Goal: Find specific page/section: Find specific page/section

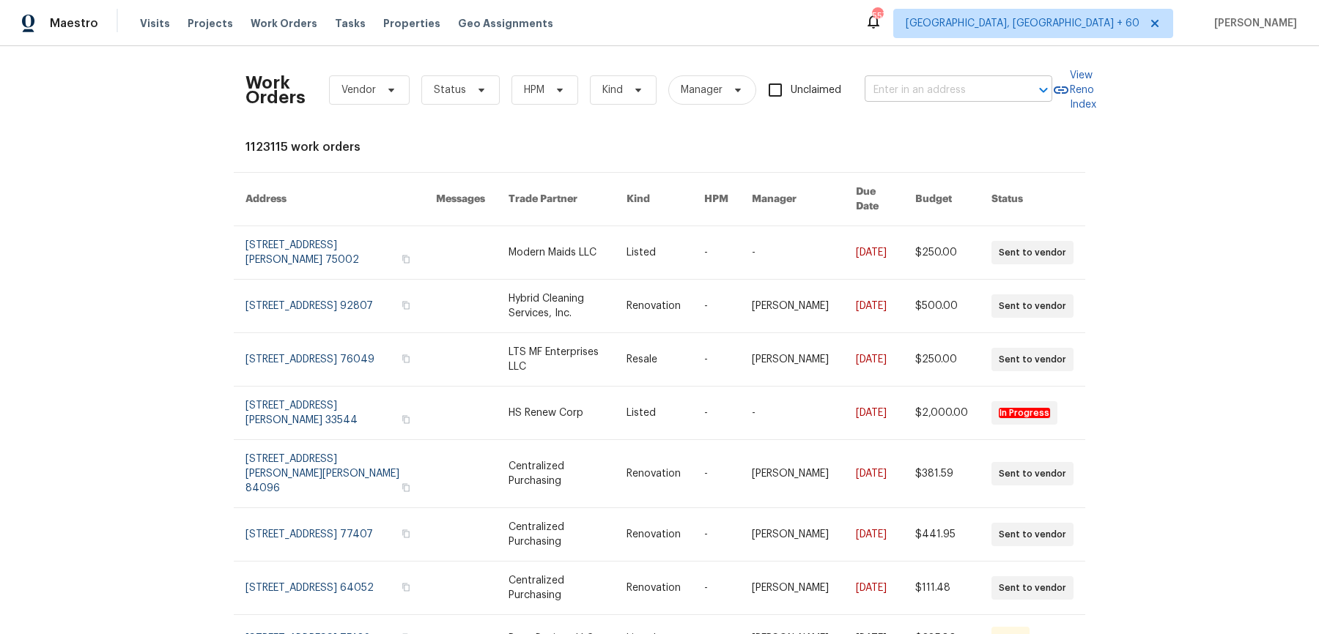
click at [954, 92] on input "text" at bounding box center [938, 90] width 147 height 23
paste input "7701 Fern Hill Ln Rowlett, TX 75089"
type input "7701 Fern Hill Ln Rowlett, TX 75089"
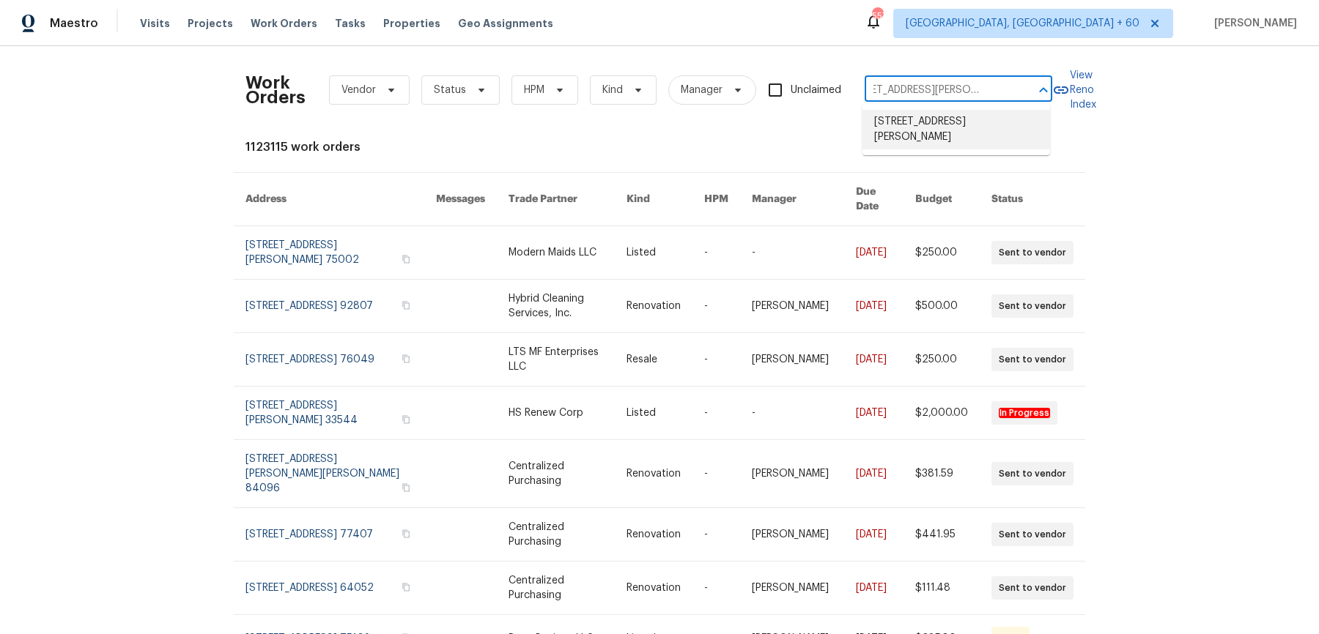
click at [947, 127] on li "[STREET_ADDRESS][PERSON_NAME]" at bounding box center [956, 130] width 188 height 40
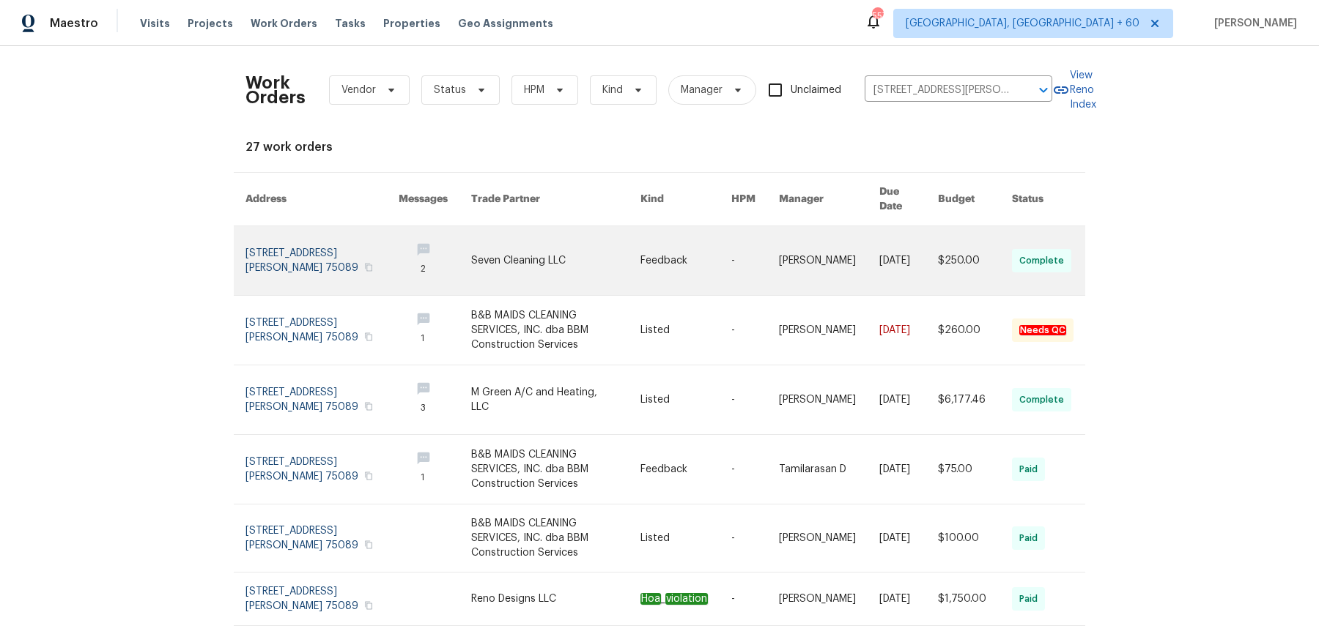
click at [804, 234] on link at bounding box center [829, 260] width 100 height 69
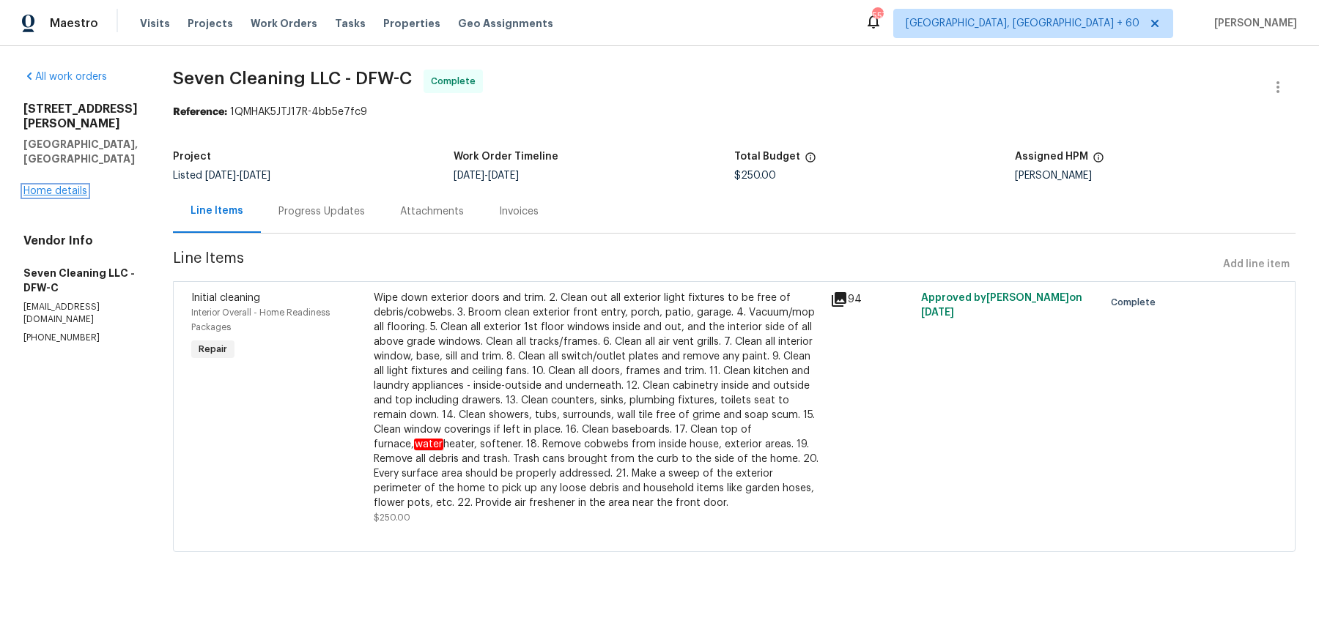
click at [73, 186] on link "Home details" at bounding box center [55, 191] width 64 height 10
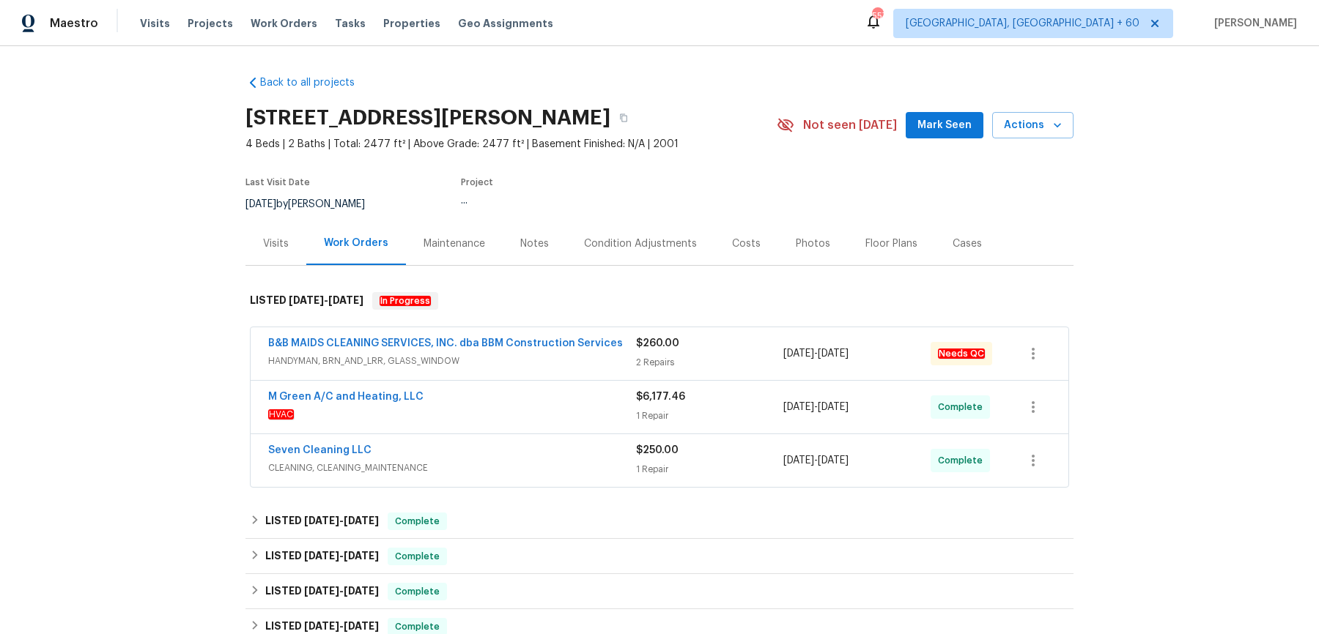
click at [566, 371] on div "B&B MAIDS CLEANING SERVICES, INC. dba BBM Construction Services HANDYMAN, BRN_A…" at bounding box center [660, 354] width 818 height 53
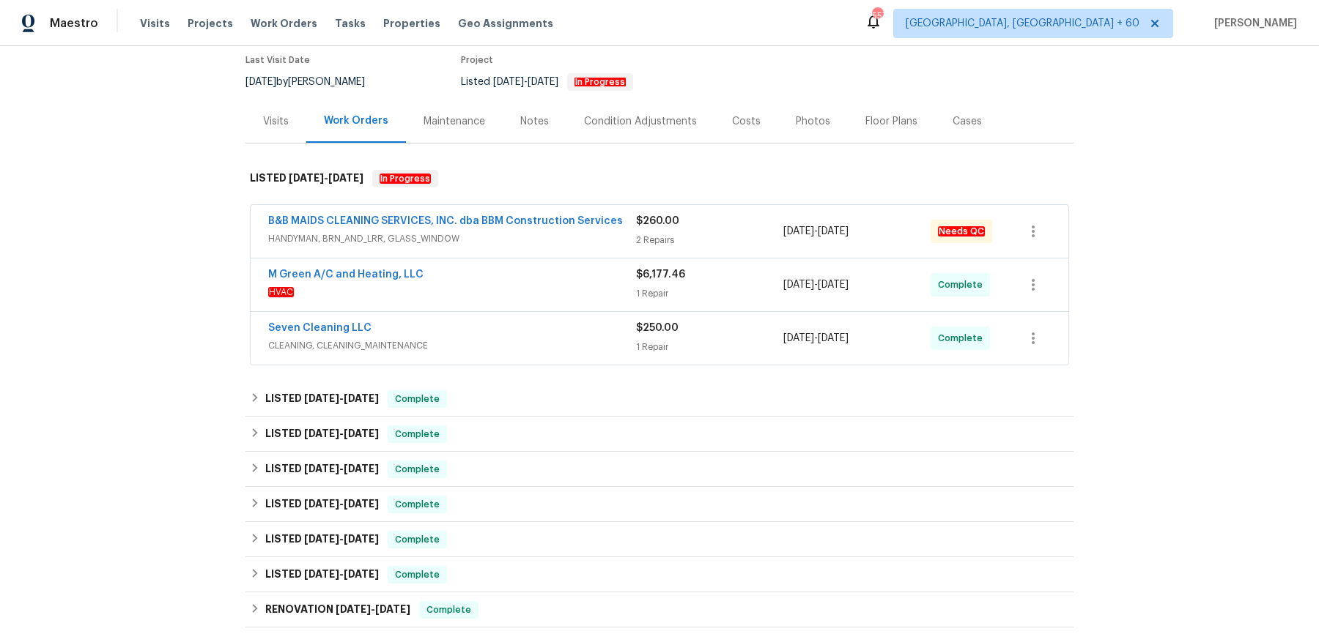
scroll to position [147, 0]
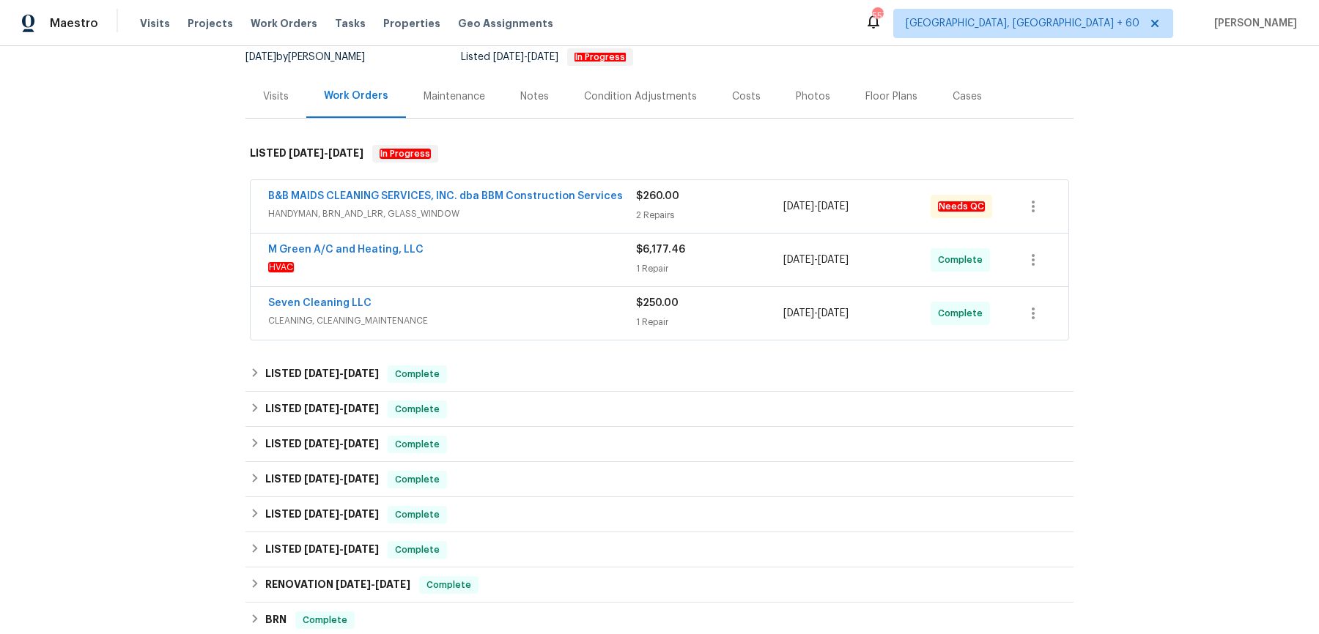
click at [587, 234] on div "M Green A/C and Heating, LLC HVAC $6,177.46 1 Repair 9/22/2025 - 9/24/2025 Comp…" at bounding box center [660, 260] width 818 height 53
click at [590, 221] on div "B&B MAIDS CLEANING SERVICES, INC. dba BBM Construction Services HANDYMAN, BRN_A…" at bounding box center [452, 206] width 368 height 35
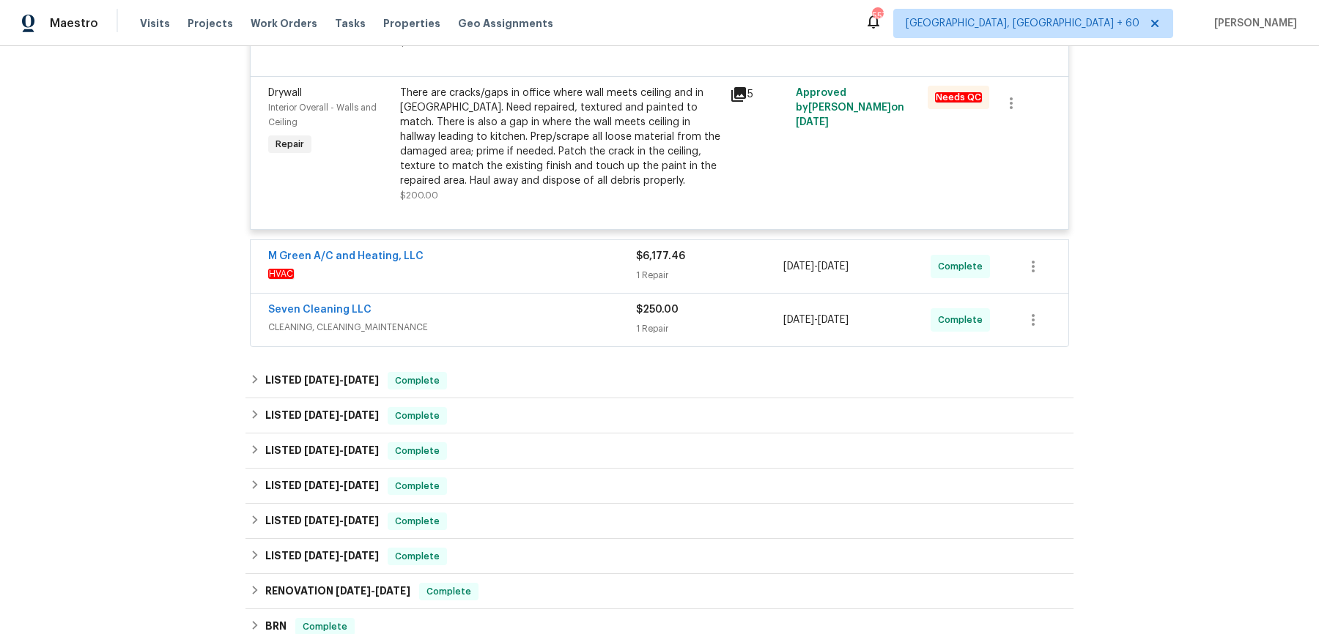
click at [569, 275] on span "HVAC" at bounding box center [452, 274] width 368 height 15
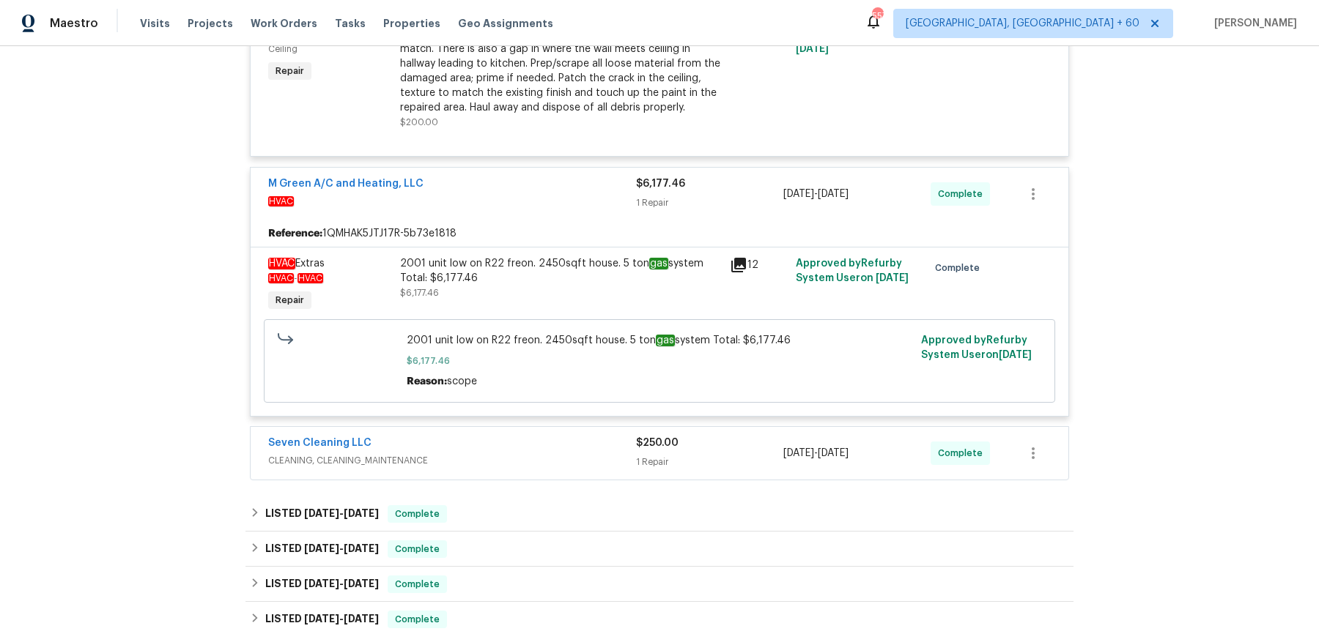
scroll to position [707, 0]
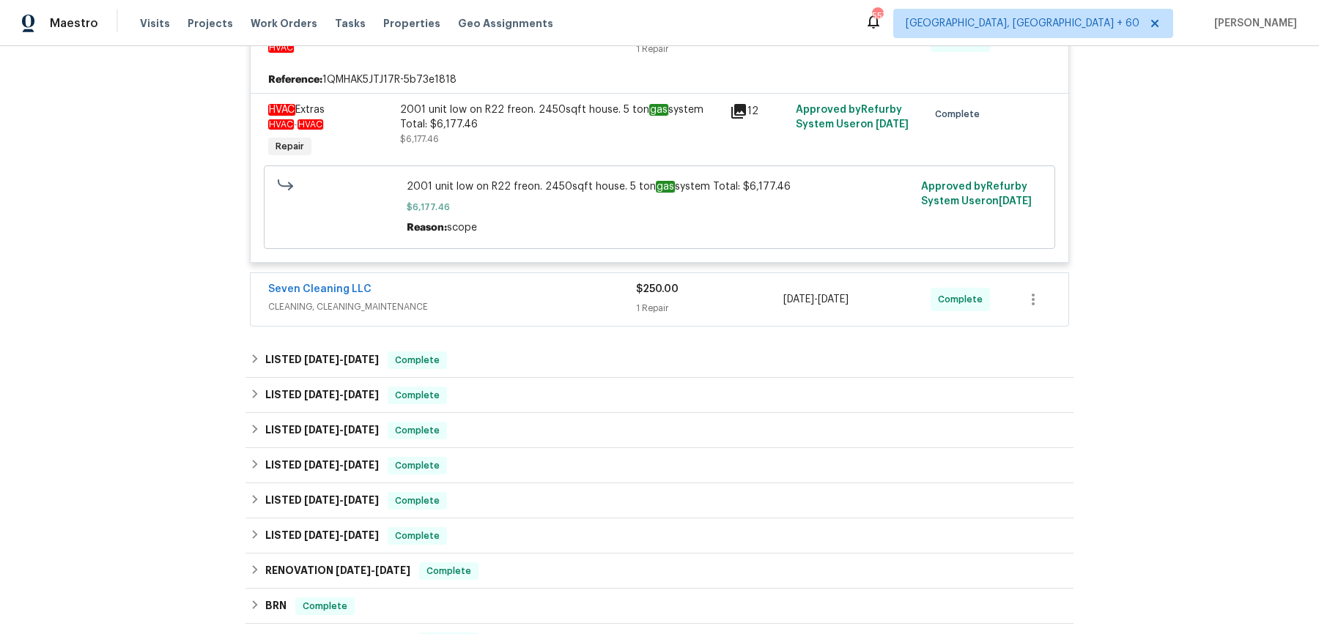
click at [562, 279] on div "Seven Cleaning LLC CLEANING, CLEANING_MAINTENANCE $250.00 1 Repair 9/24/2025 - …" at bounding box center [660, 299] width 818 height 53
click at [555, 300] on span "CLEANING, CLEANING_MAINTENANCE" at bounding box center [452, 307] width 368 height 15
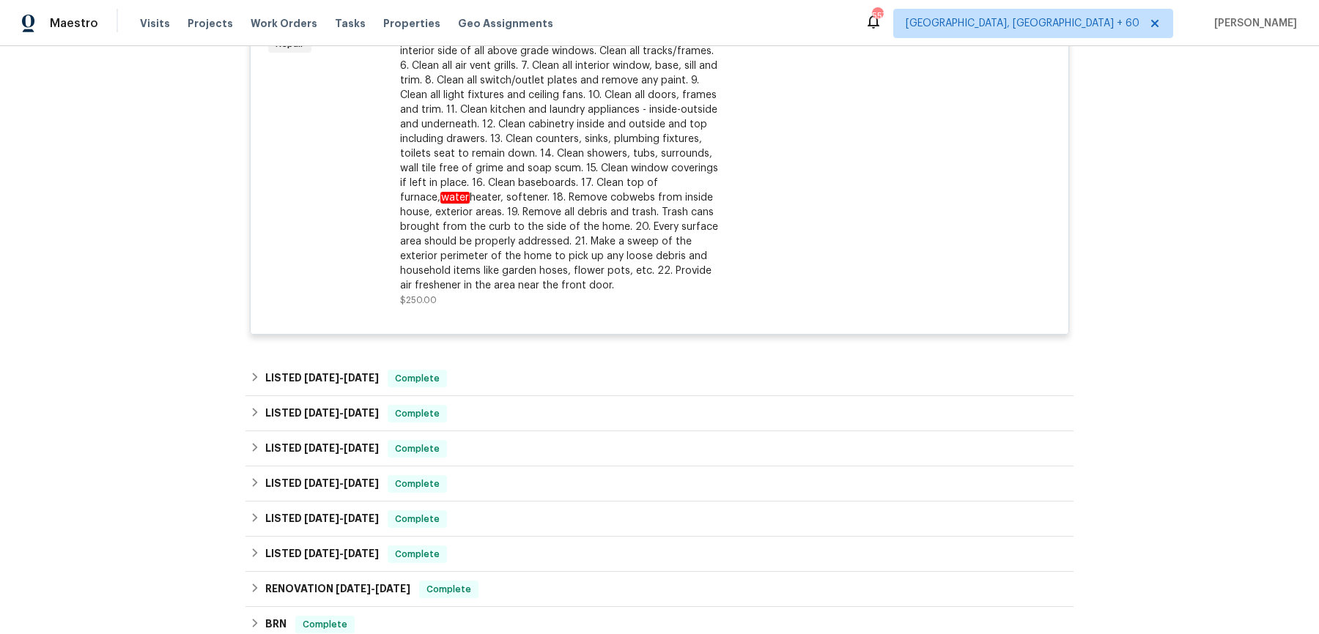
scroll to position [1090, 0]
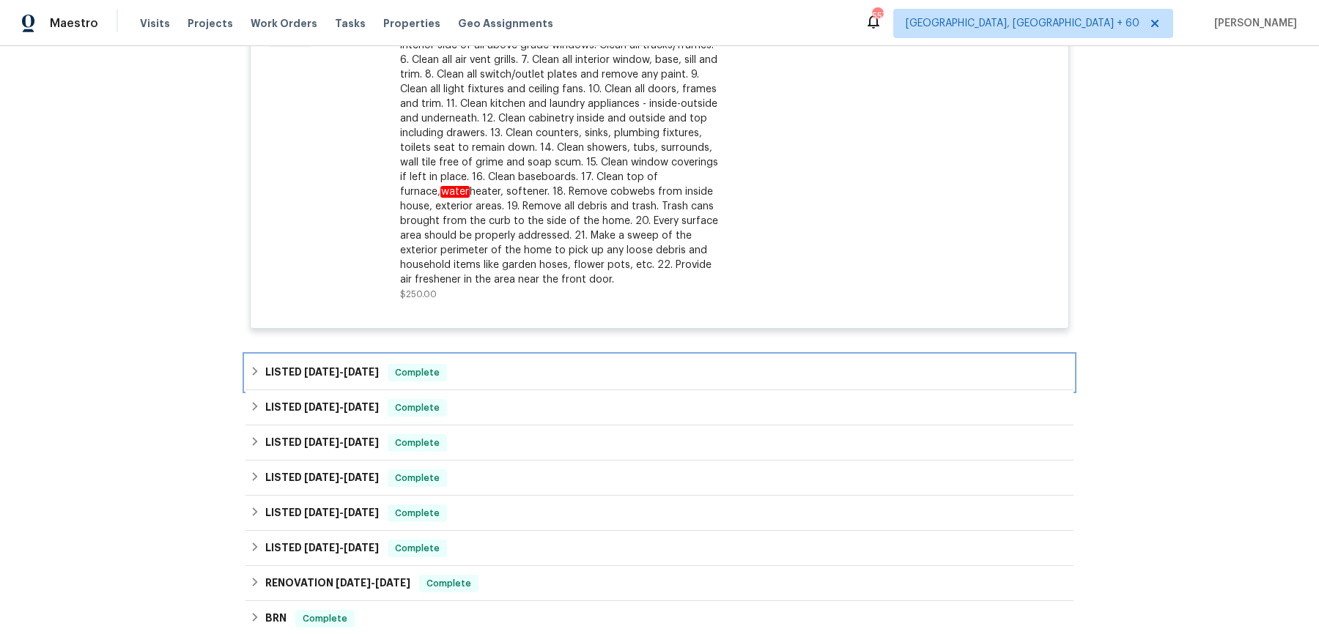
click at [522, 356] on div "LISTED 8/25/25 - 8/27/25 Complete" at bounding box center [659, 372] width 828 height 35
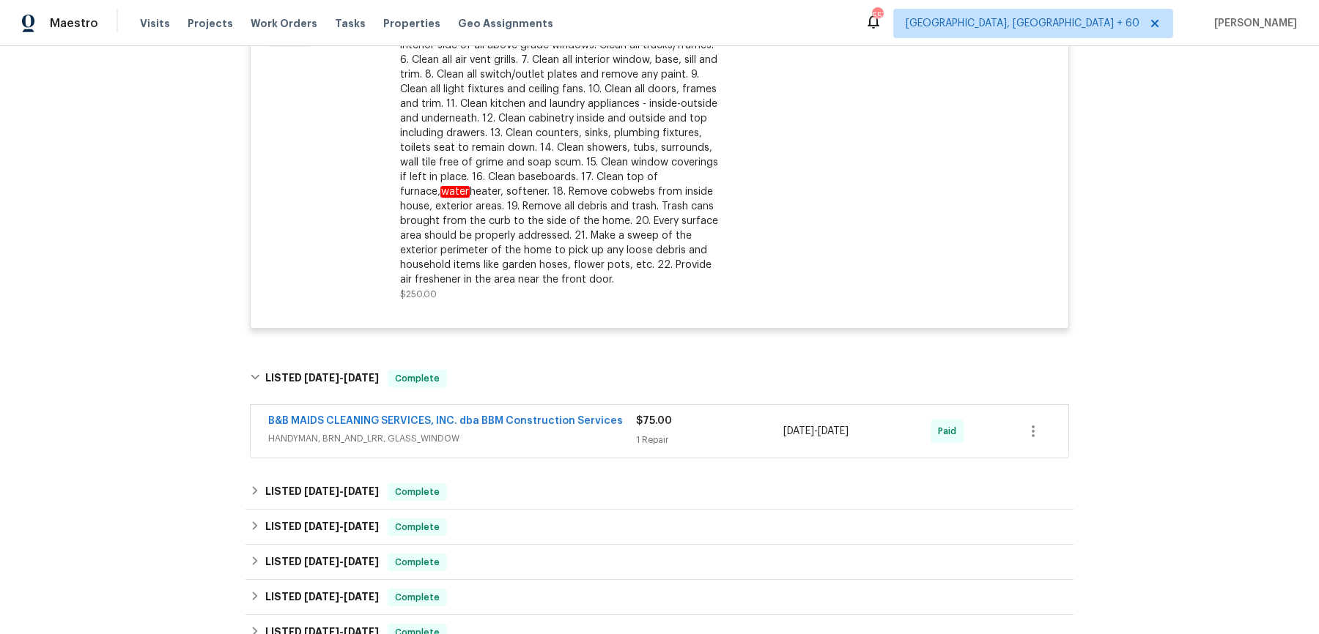
click at [520, 433] on span "HANDYMAN, BRN_AND_LRR, GLASS_WINDOW" at bounding box center [452, 439] width 368 height 15
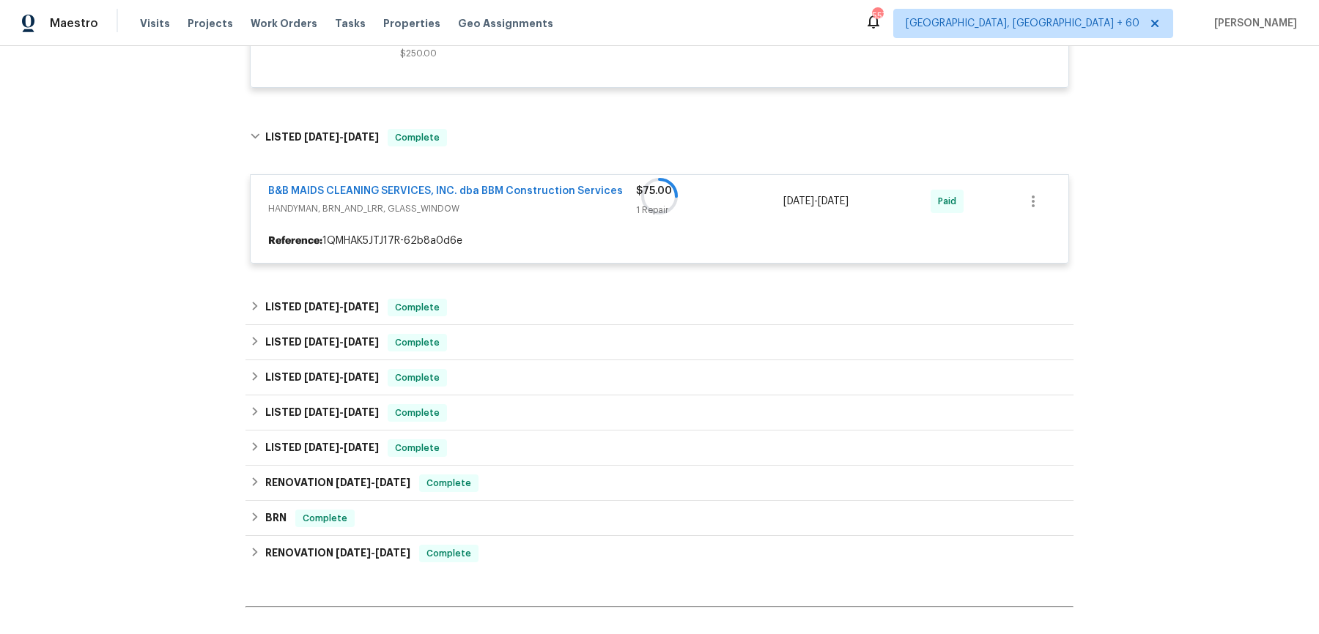
scroll to position [1333, 0]
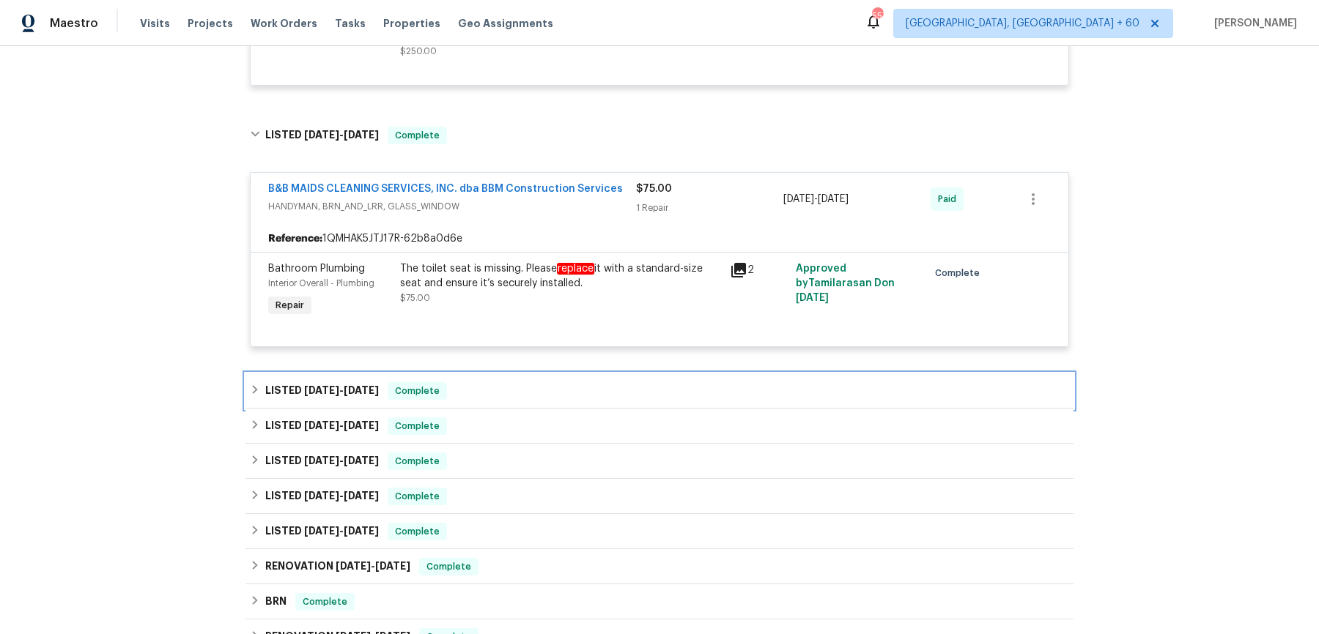
click at [530, 383] on div "LISTED 8/10/25 - 8/12/25 Complete" at bounding box center [659, 391] width 819 height 18
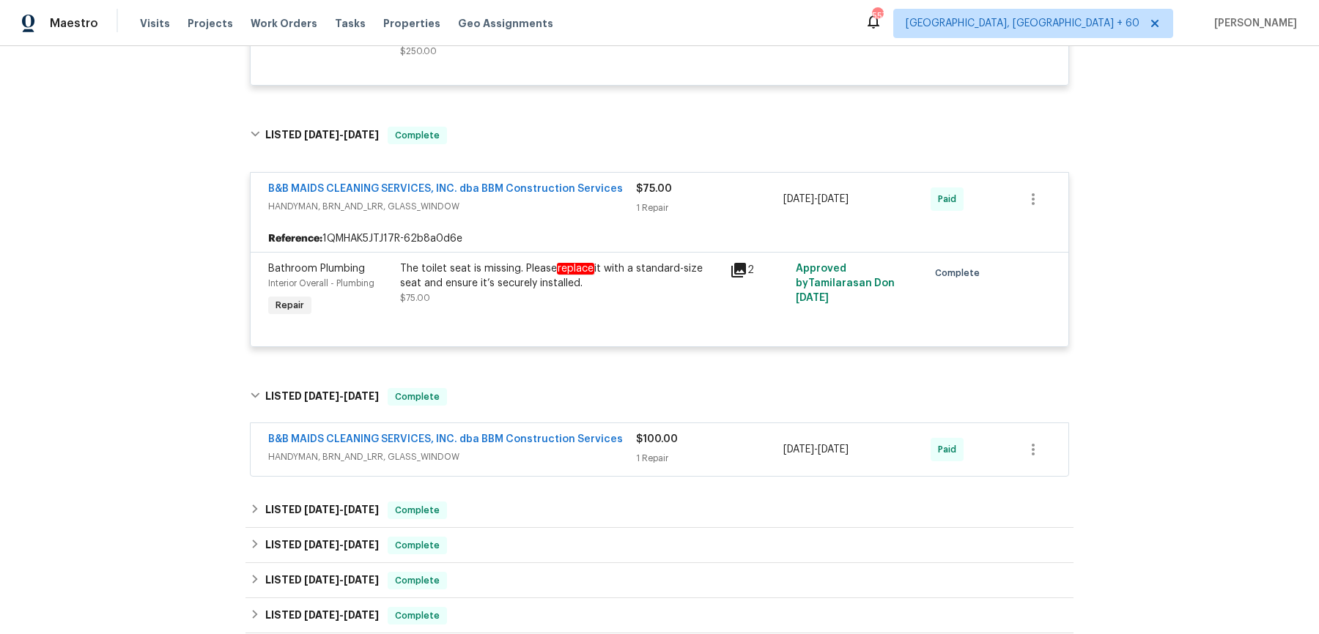
click at [528, 457] on span "HANDYMAN, BRN_AND_LRR, GLASS_WINDOW" at bounding box center [452, 457] width 368 height 15
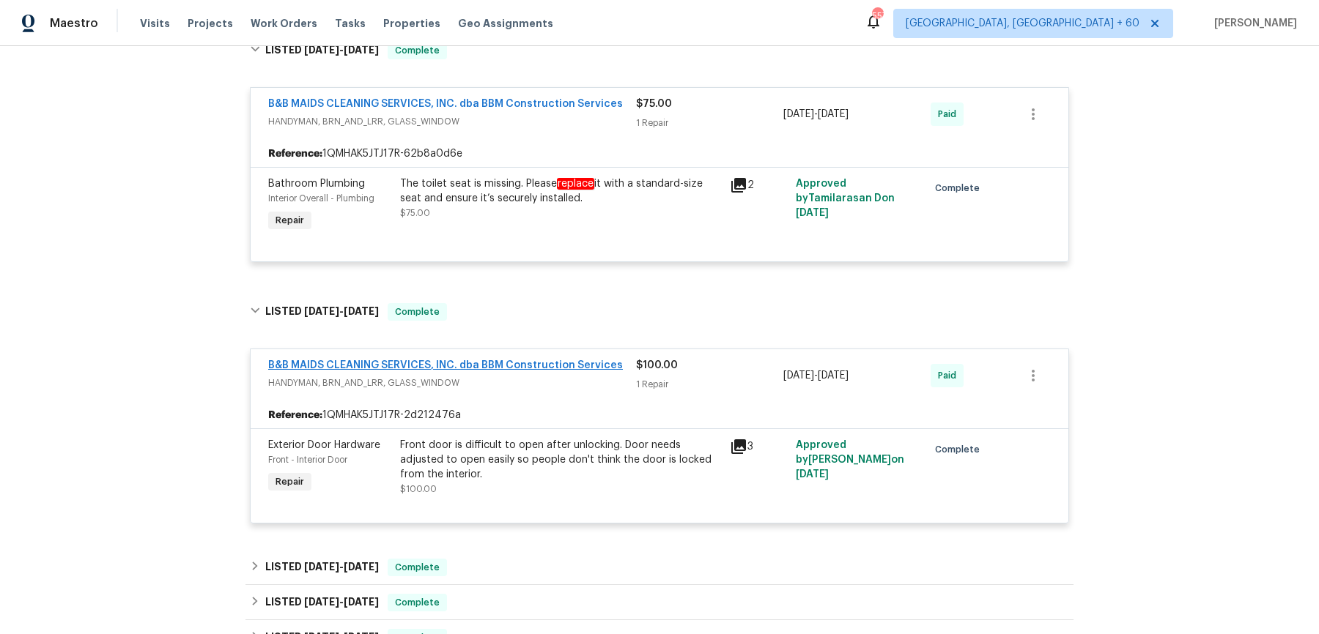
scroll to position [1499, 0]
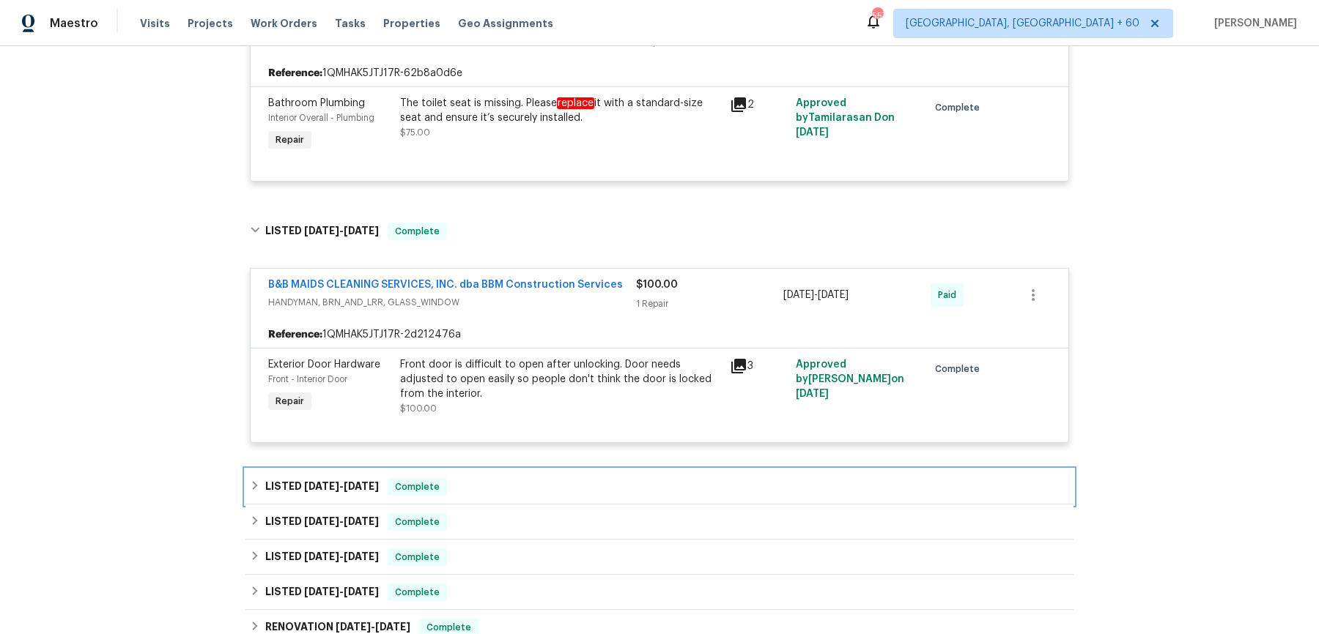
click at [514, 470] on div "LISTED 7/30/25 - 8/5/25 Complete" at bounding box center [659, 487] width 828 height 35
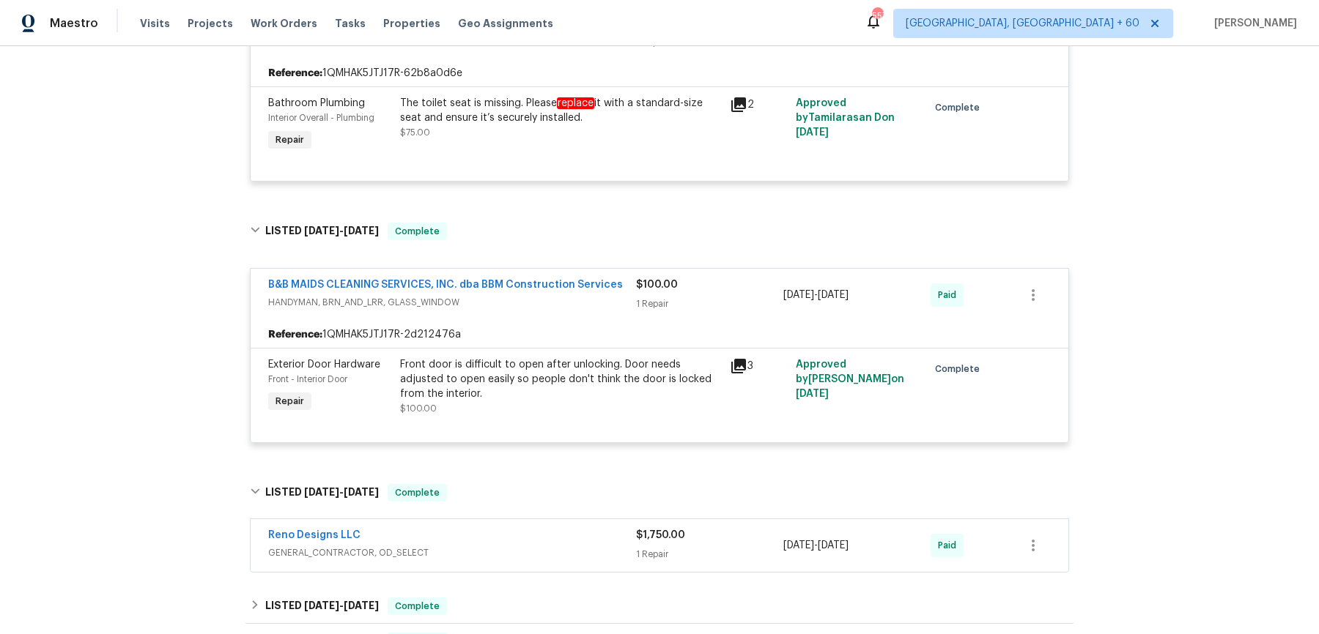
click at [510, 546] on span "GENERAL_CONTRACTOR, OD_SELECT" at bounding box center [452, 553] width 368 height 15
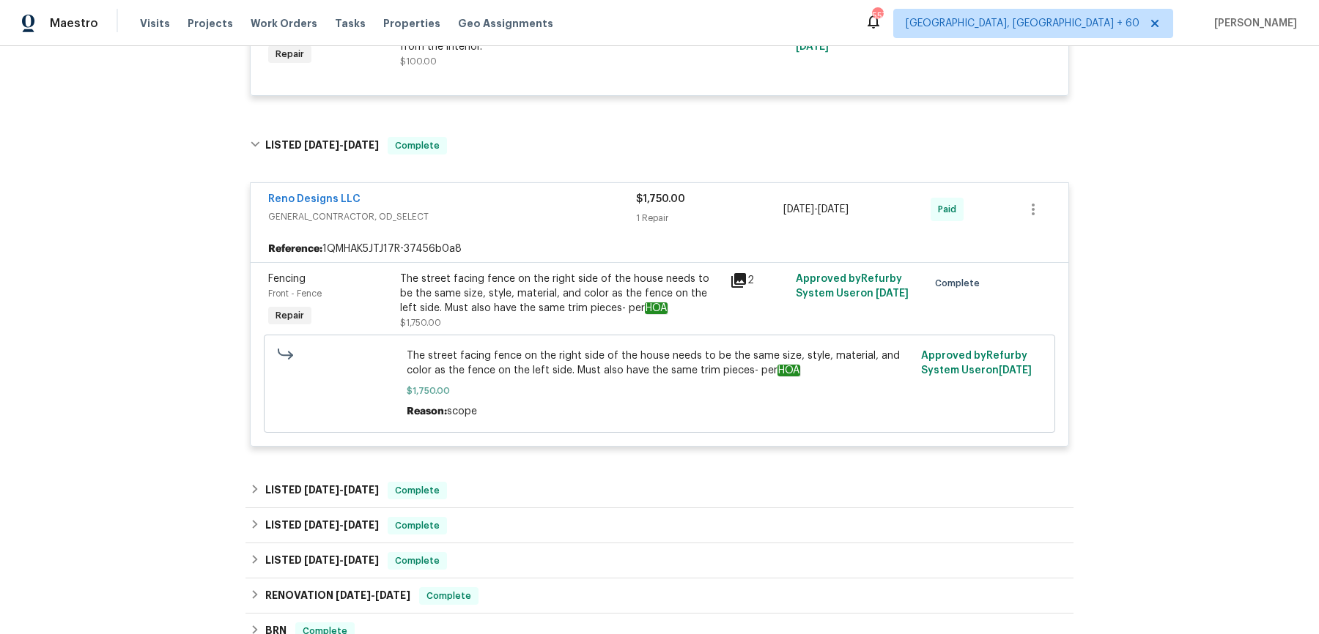
scroll to position [1859, 0]
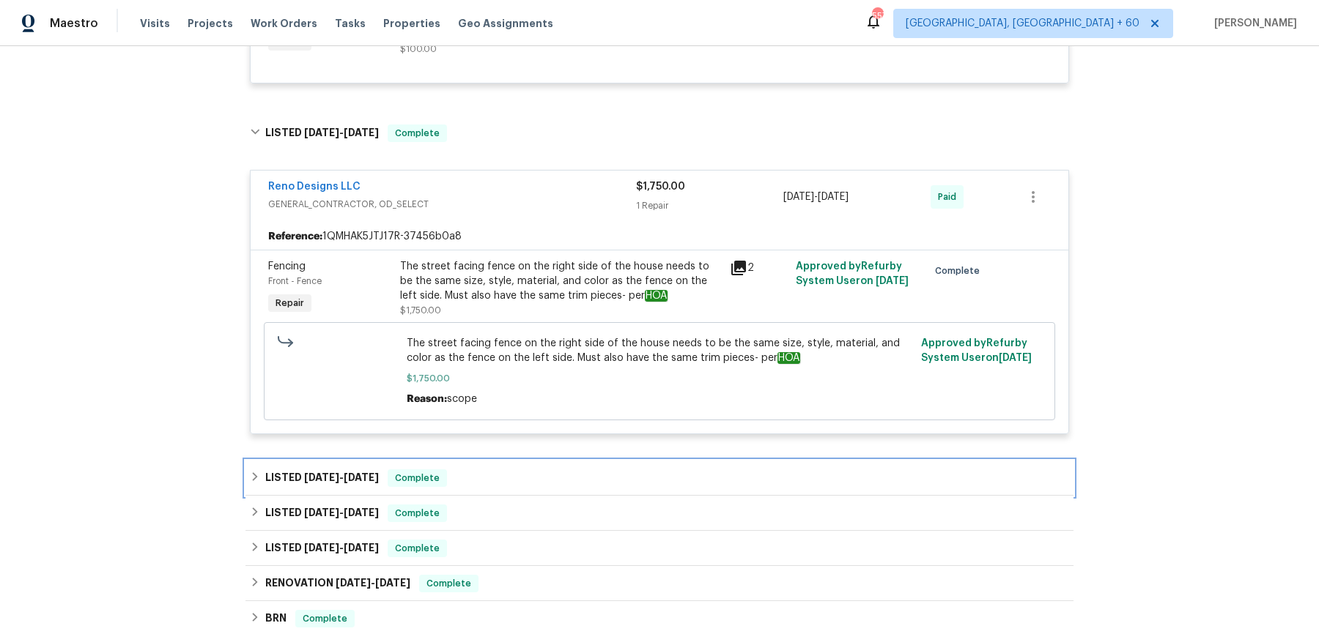
click at [524, 486] on div "LISTED 7/23/25 - 8/1/25 Complete" at bounding box center [659, 478] width 828 height 35
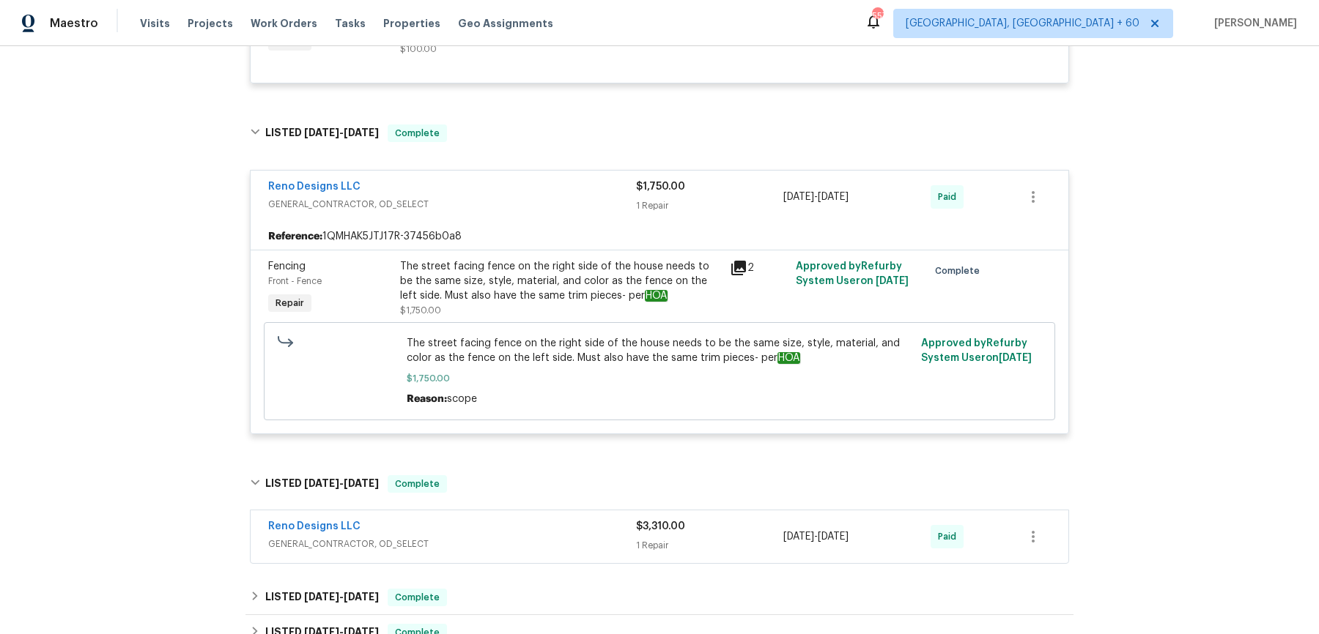
click at [514, 523] on div "Reno Designs LLC" at bounding box center [452, 528] width 368 height 18
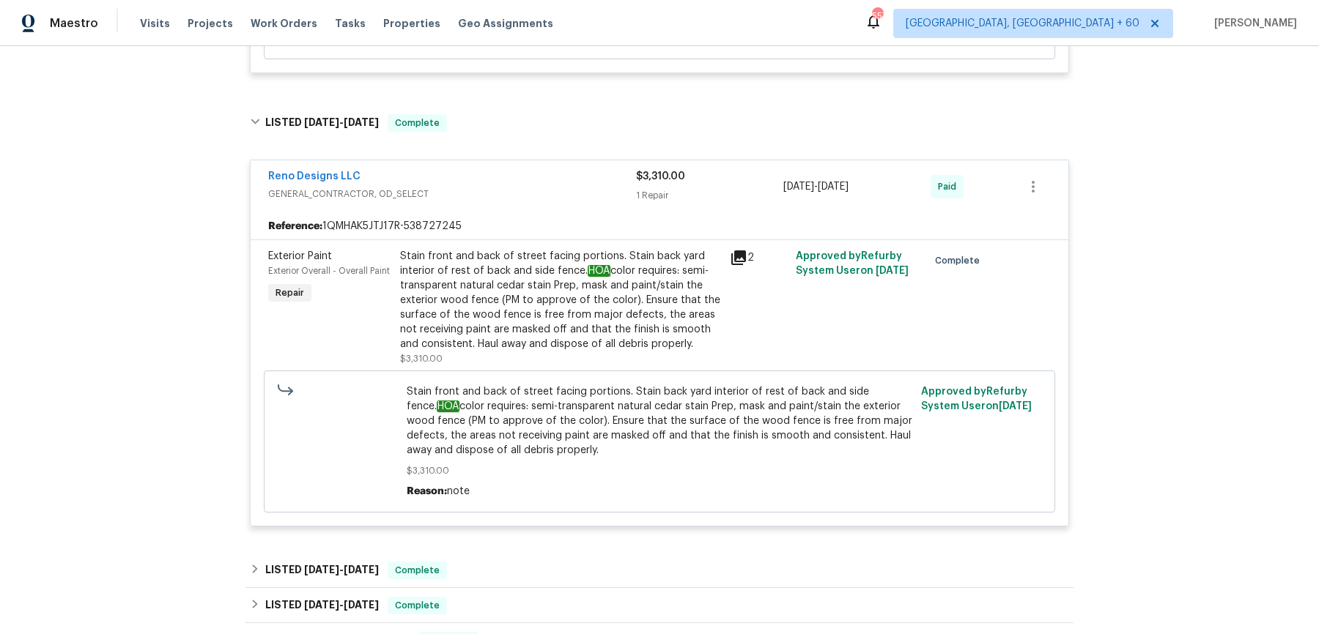
scroll to position [2339, 0]
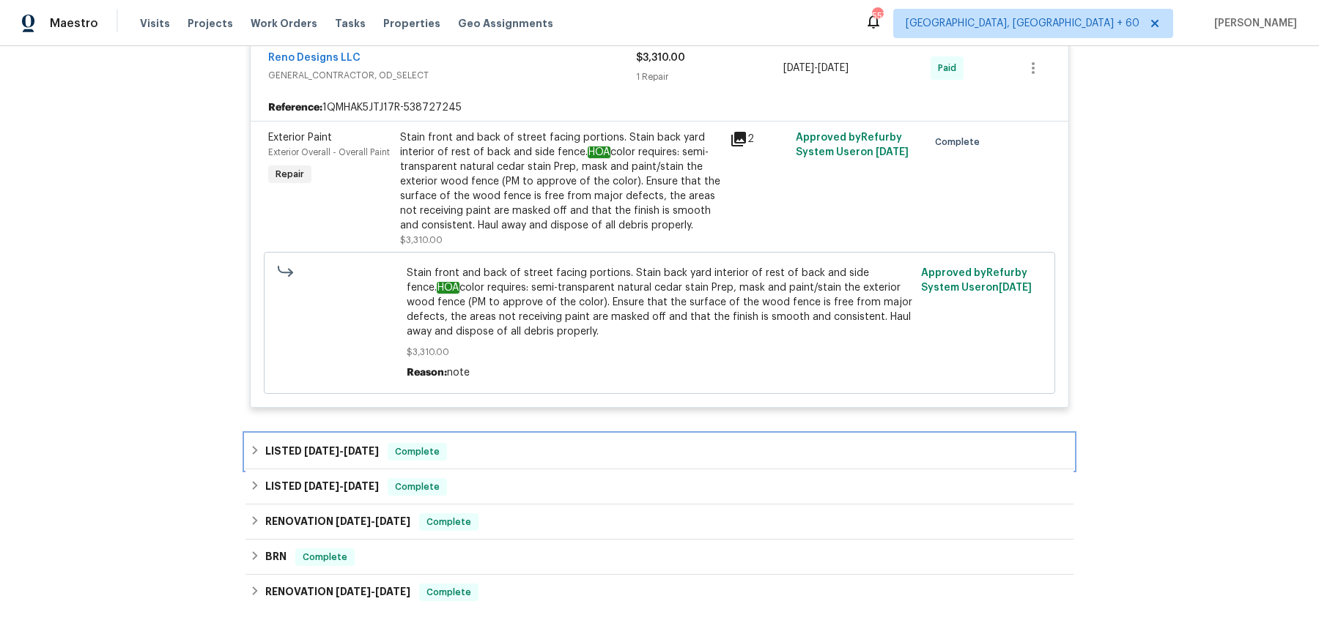
click at [459, 436] on div "LISTED 7/8/25 - 7/9/25 Complete" at bounding box center [659, 451] width 828 height 35
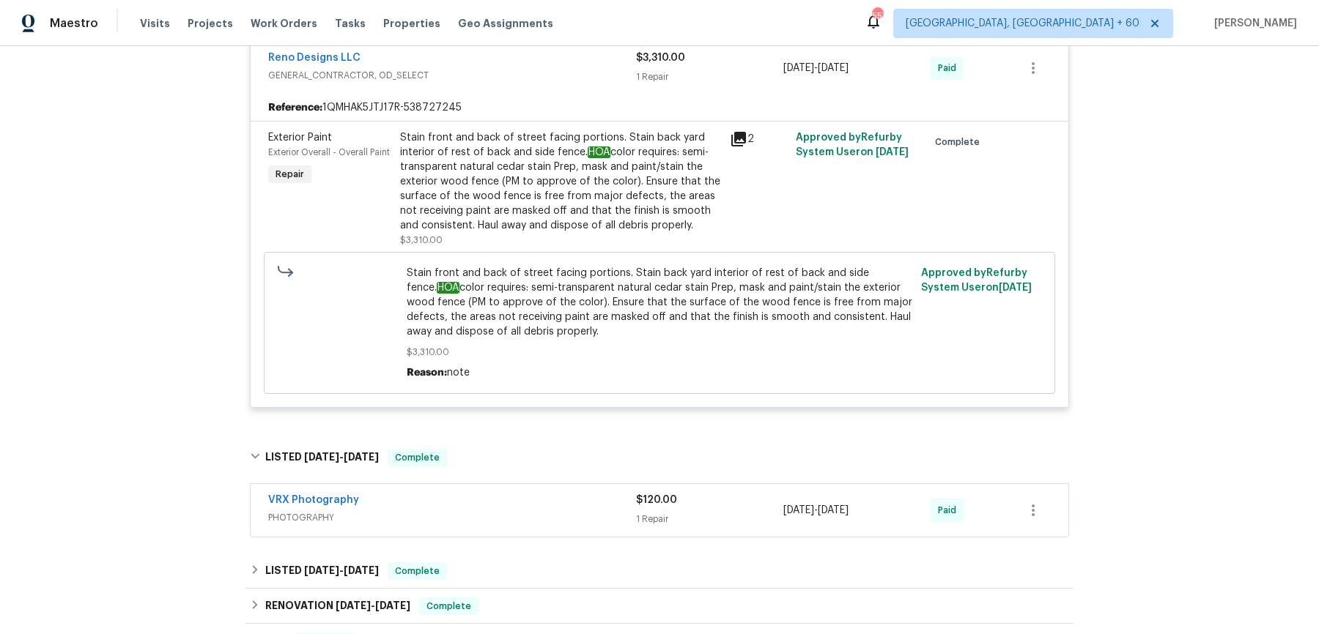
click at [474, 502] on div "VRX Photography" at bounding box center [452, 502] width 368 height 18
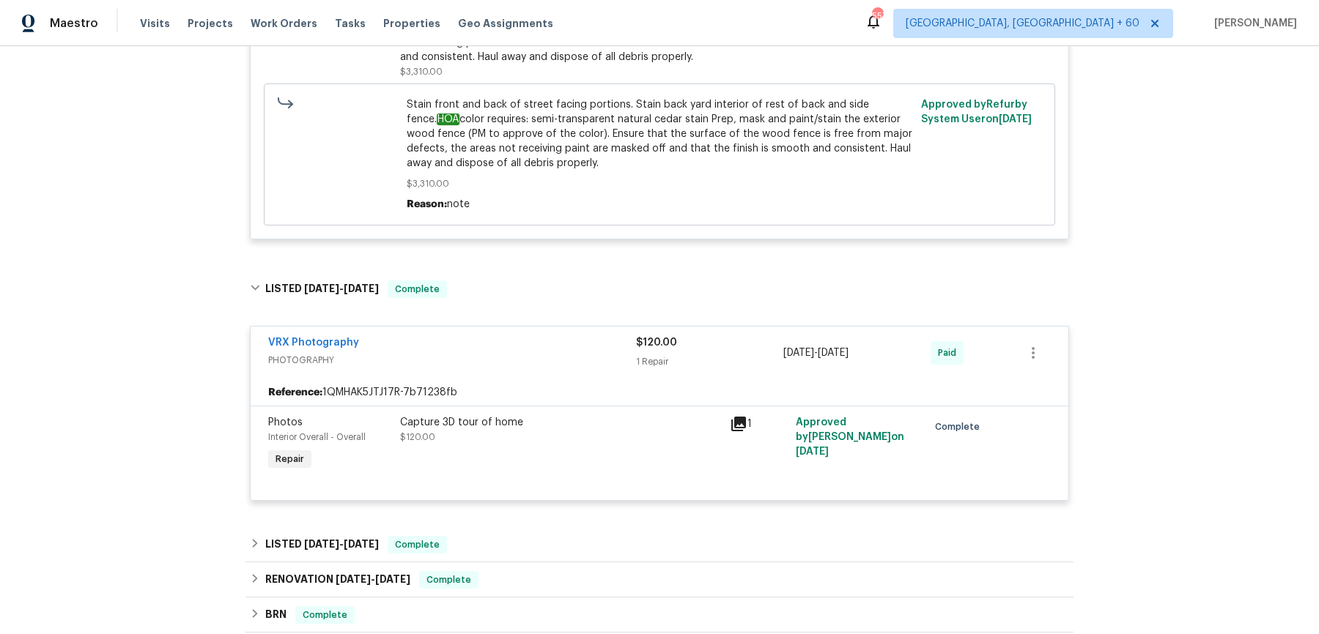
scroll to position [2759, 0]
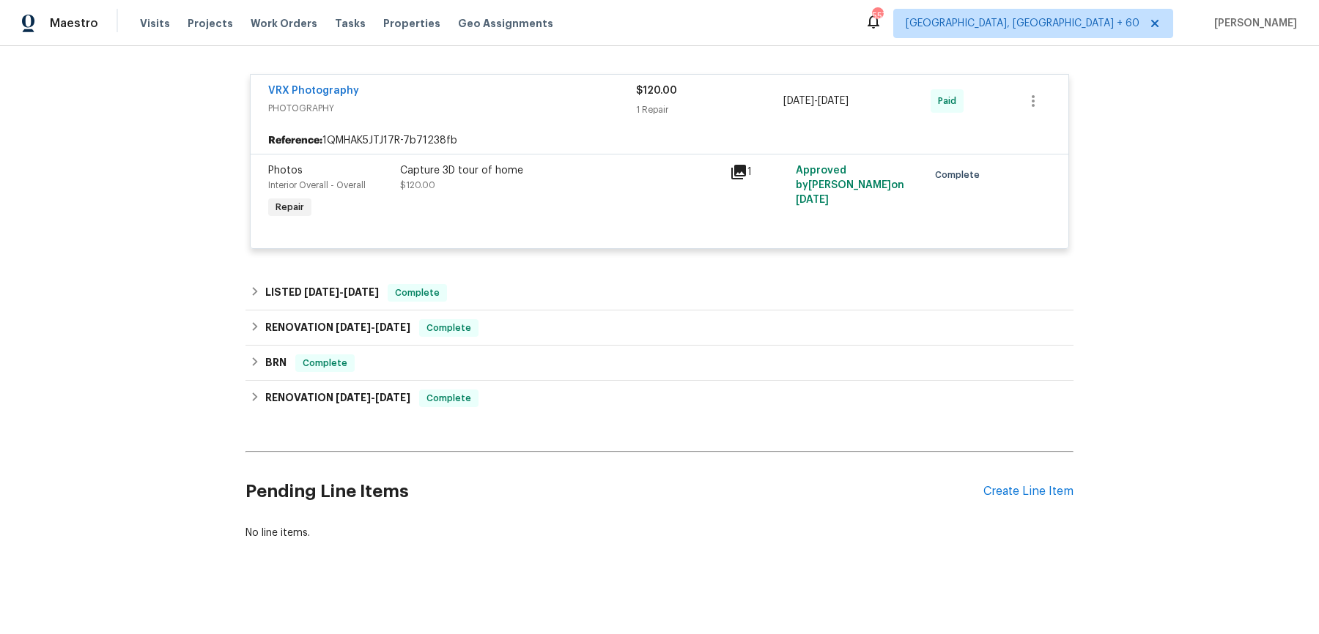
click at [486, 256] on div "VRX Photography PHOTOGRAPHY $120.00 1 Repair 7/8/2025 - 7/9/2025 Paid Reference…" at bounding box center [659, 162] width 828 height 203
click at [480, 275] on div "LISTED 6/30/25 - 7/1/25 Complete" at bounding box center [659, 292] width 828 height 35
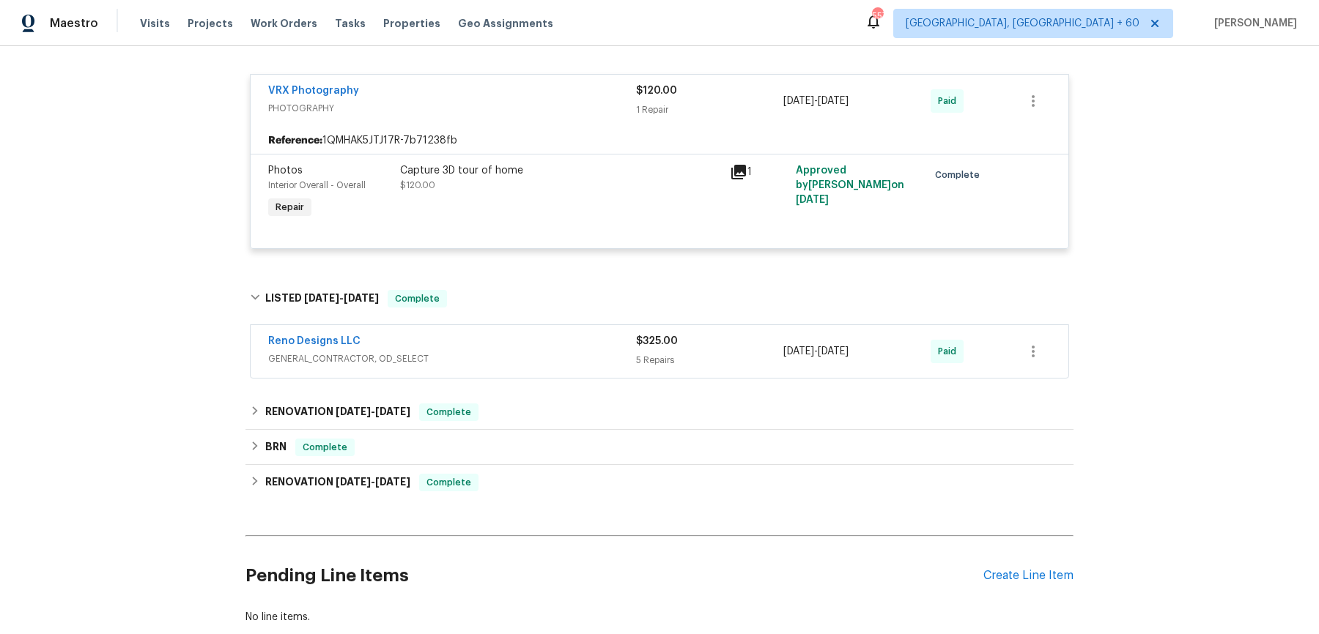
click at [482, 352] on span "GENERAL_CONTRACTOR, OD_SELECT" at bounding box center [452, 359] width 368 height 15
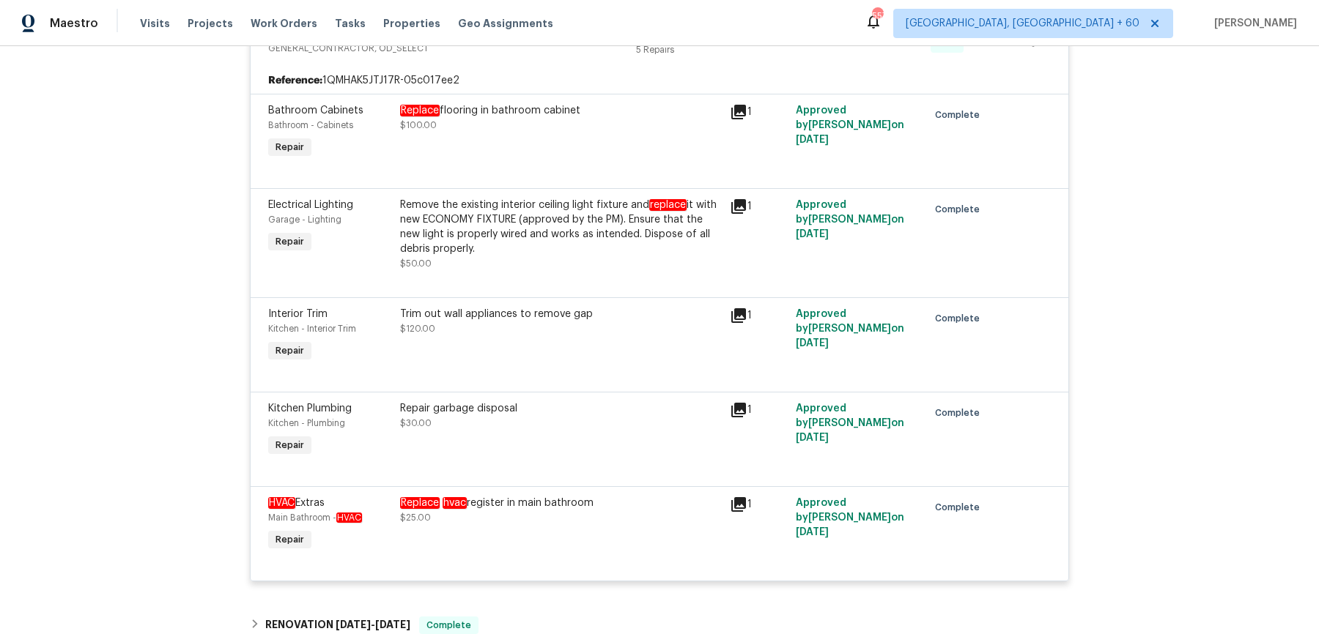
scroll to position [3379, 0]
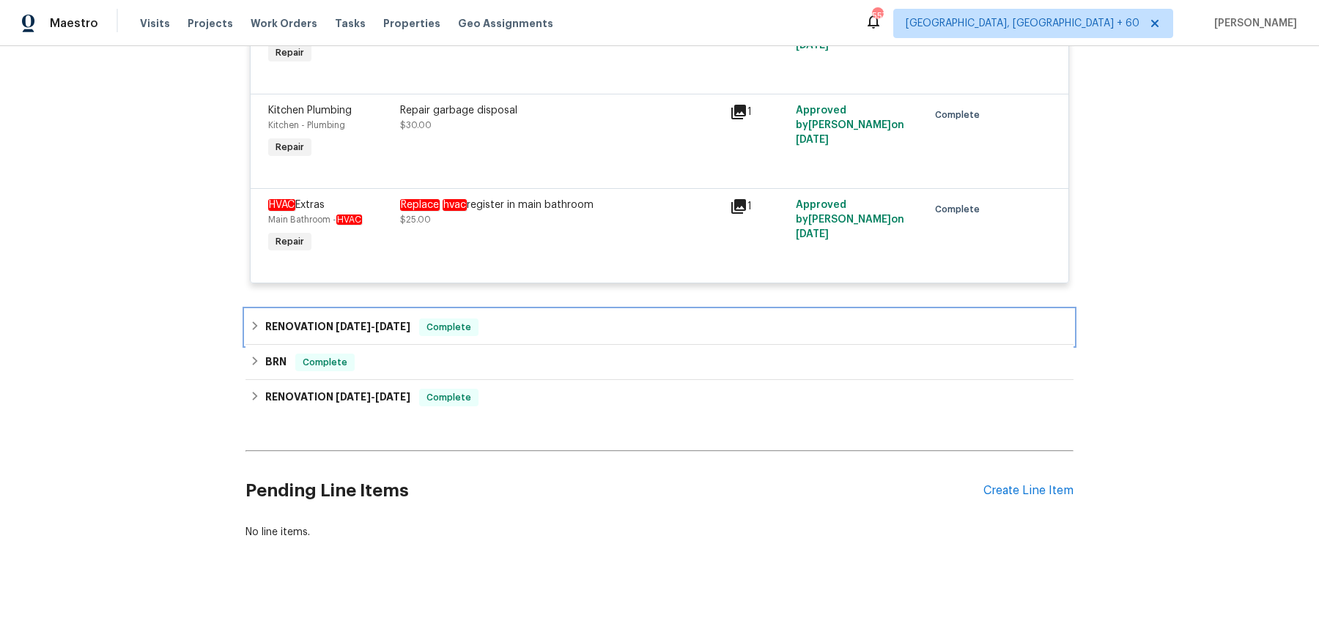
click at [487, 327] on div "RENOVATION 6/2/25 - 7/11/25 Complete" at bounding box center [659, 328] width 819 height 18
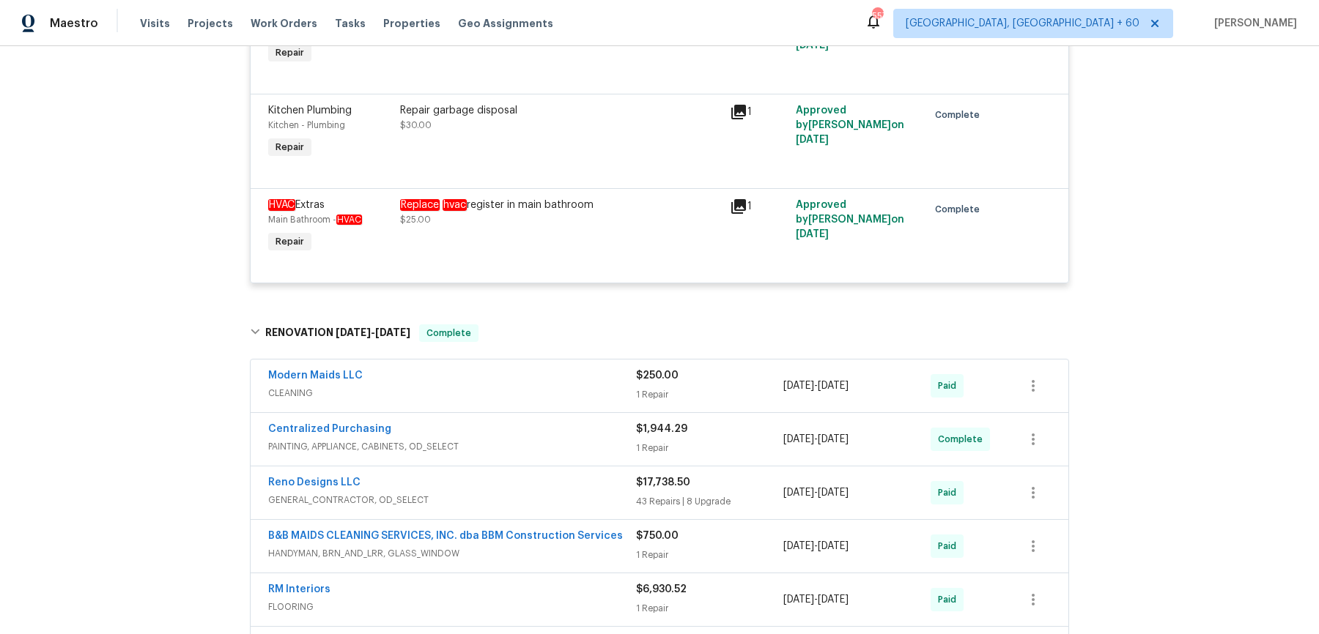
click at [497, 377] on div "Modern Maids LLC" at bounding box center [452, 378] width 368 height 18
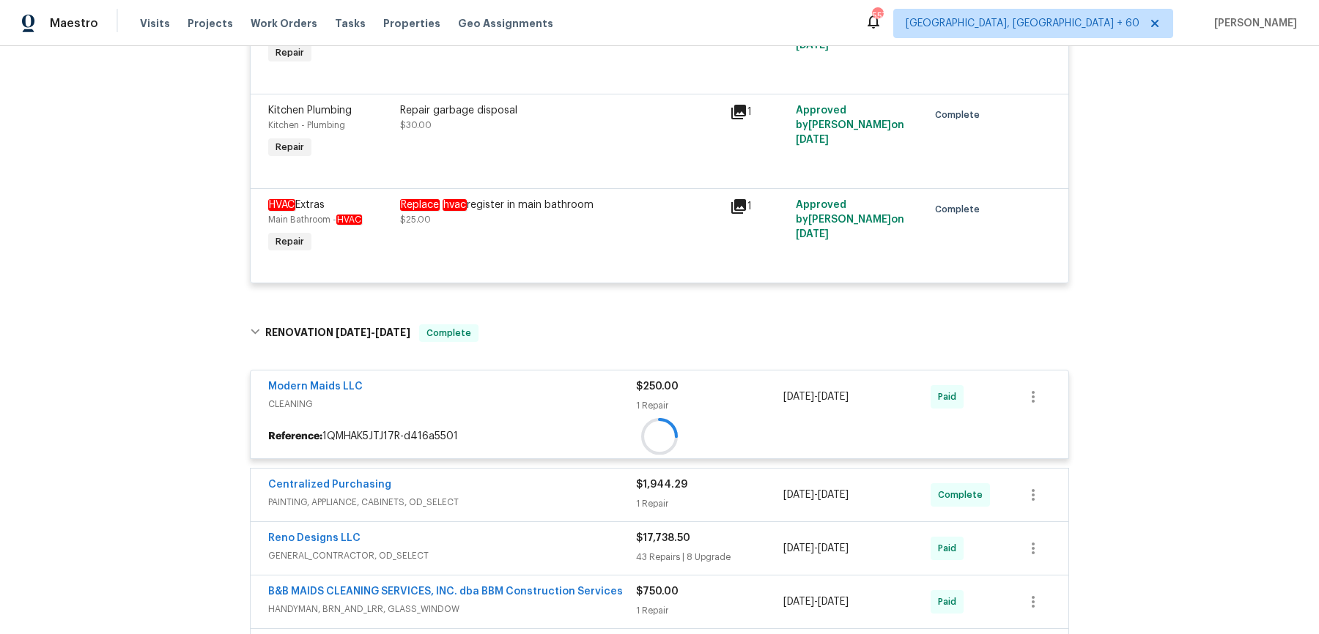
scroll to position [3435, 0]
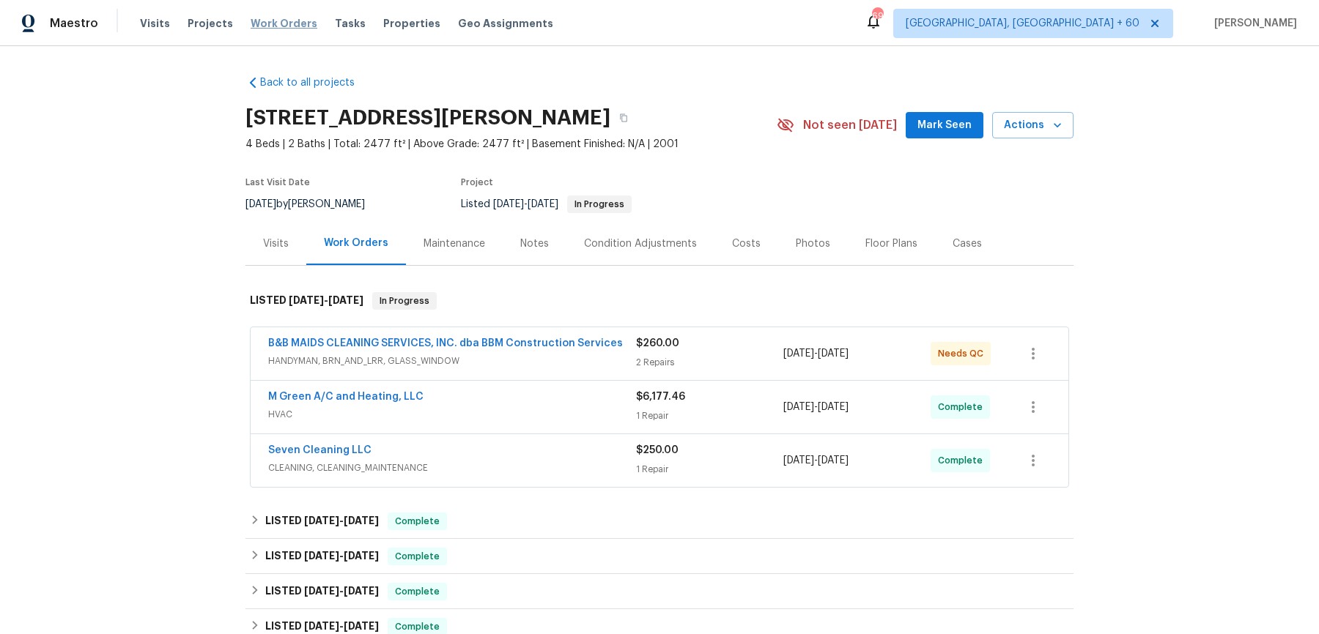
click at [292, 20] on span "Work Orders" at bounding box center [284, 23] width 67 height 15
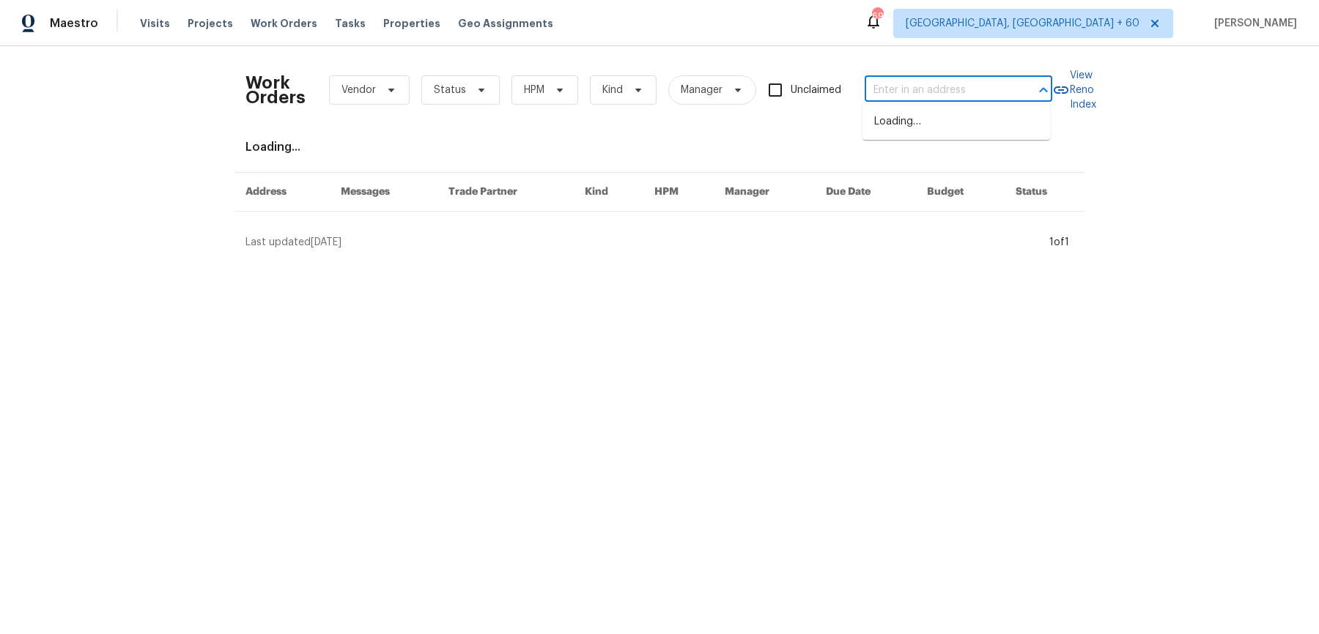
click at [917, 88] on input "text" at bounding box center [938, 90] width 147 height 23
paste input "[STREET_ADDRESS]"
type input "[STREET_ADDRESS]"
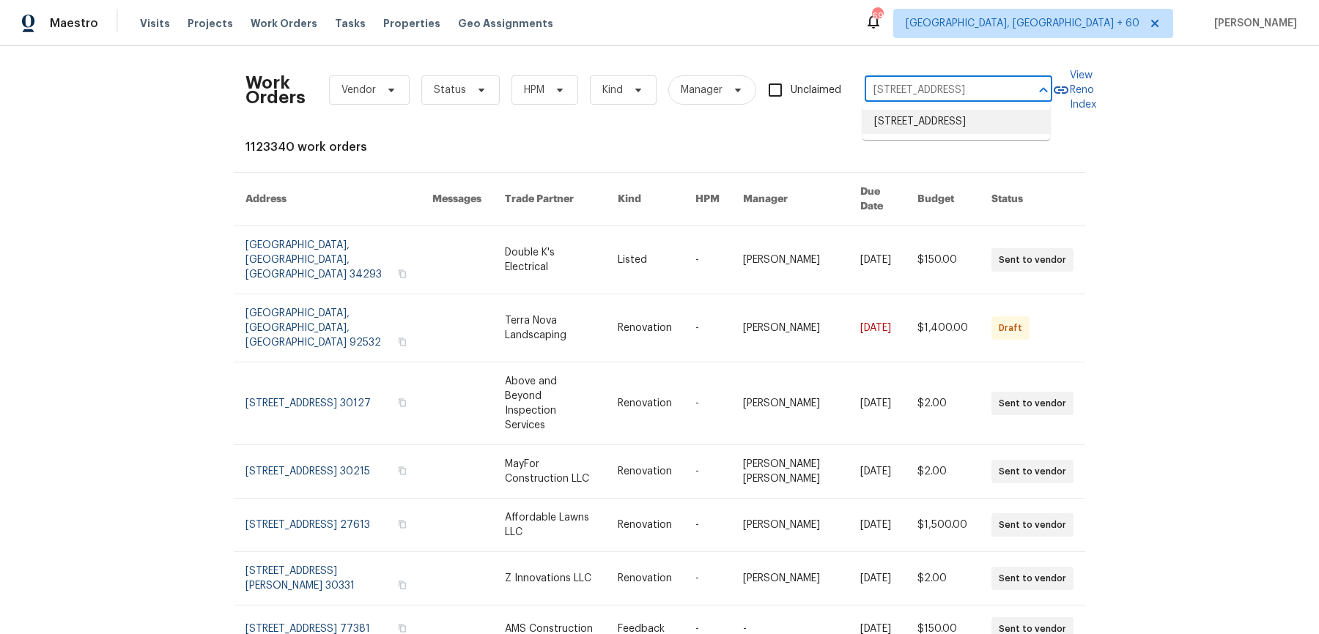
click at [923, 129] on li "[STREET_ADDRESS]" at bounding box center [956, 122] width 188 height 24
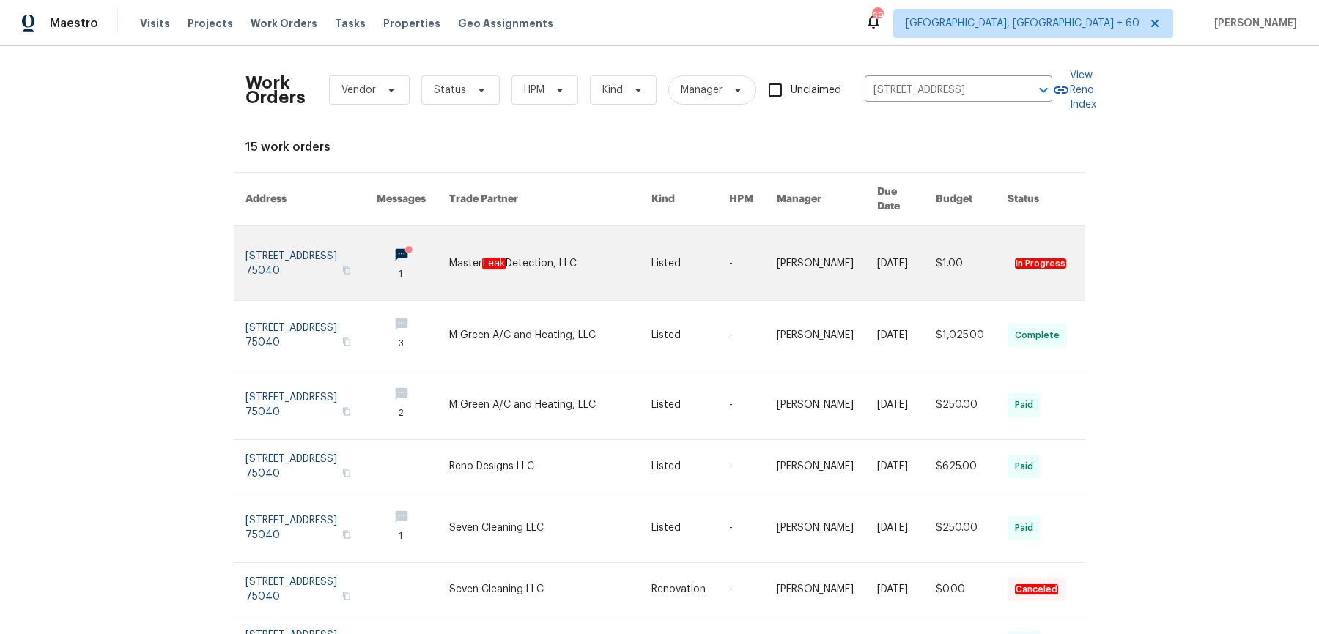
click at [772, 238] on link at bounding box center [753, 263] width 48 height 74
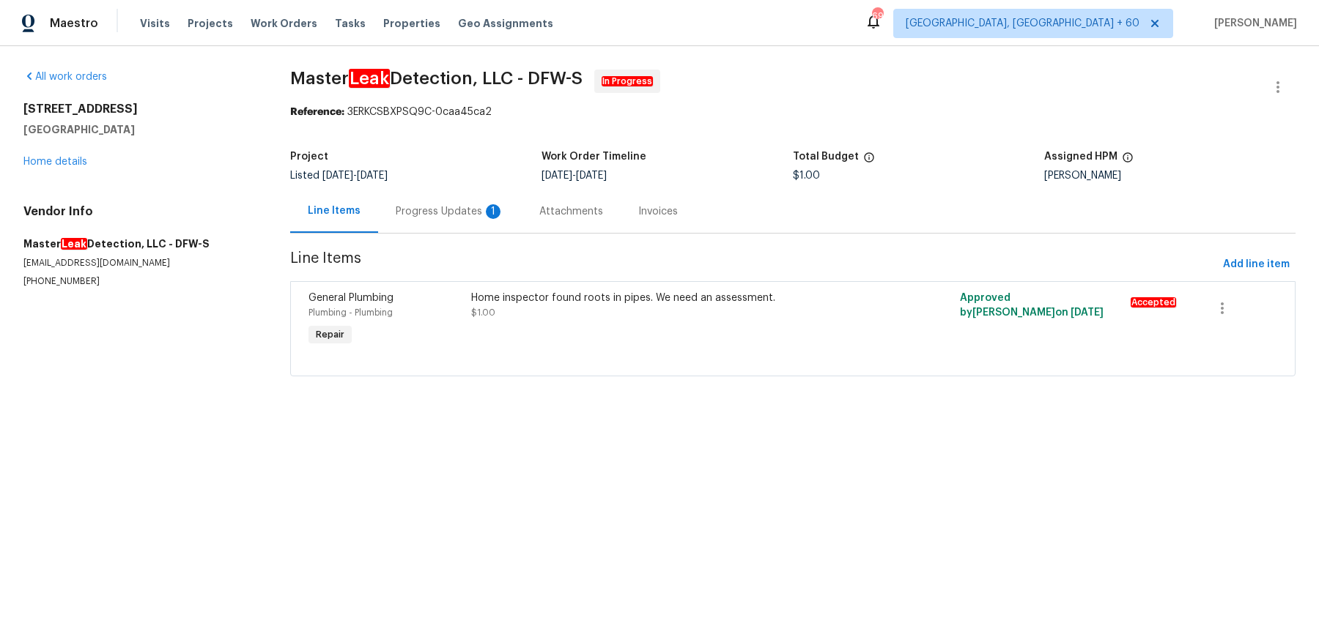
click at [63, 169] on div "[STREET_ADDRESS] Home details" at bounding box center [139, 135] width 232 height 67
click at [65, 165] on link "Home details" at bounding box center [55, 162] width 64 height 10
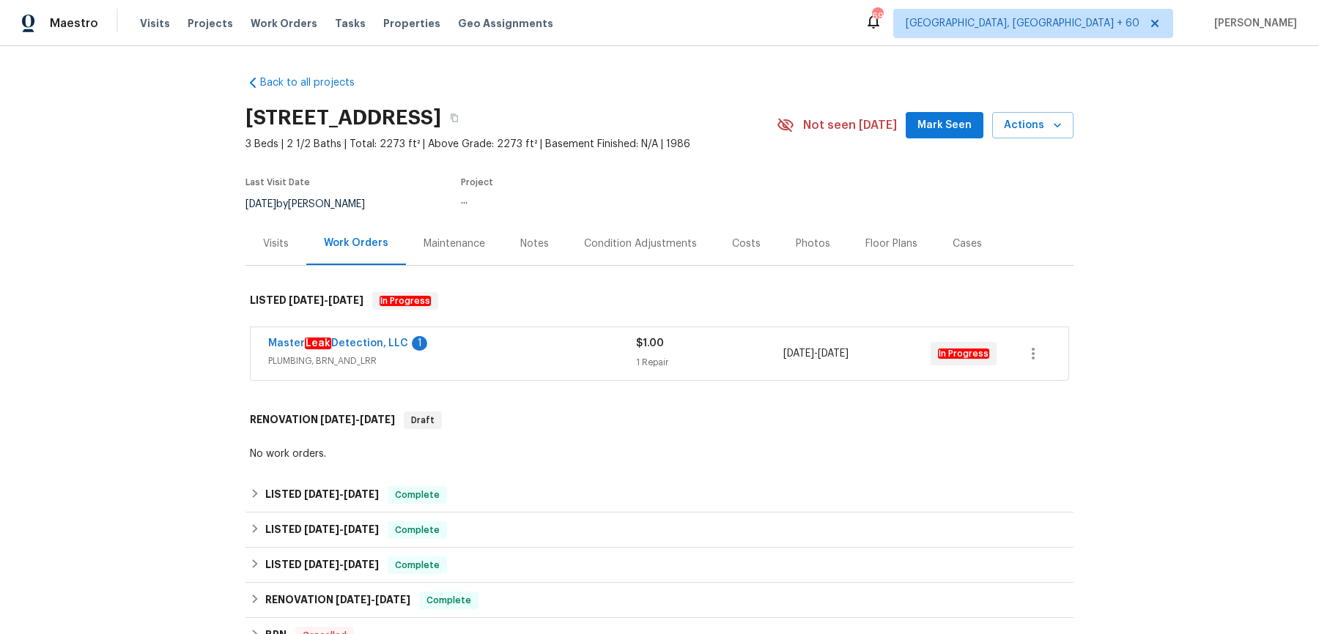
click at [500, 351] on div "Master Leak Detection, LLC 1" at bounding box center [452, 345] width 368 height 18
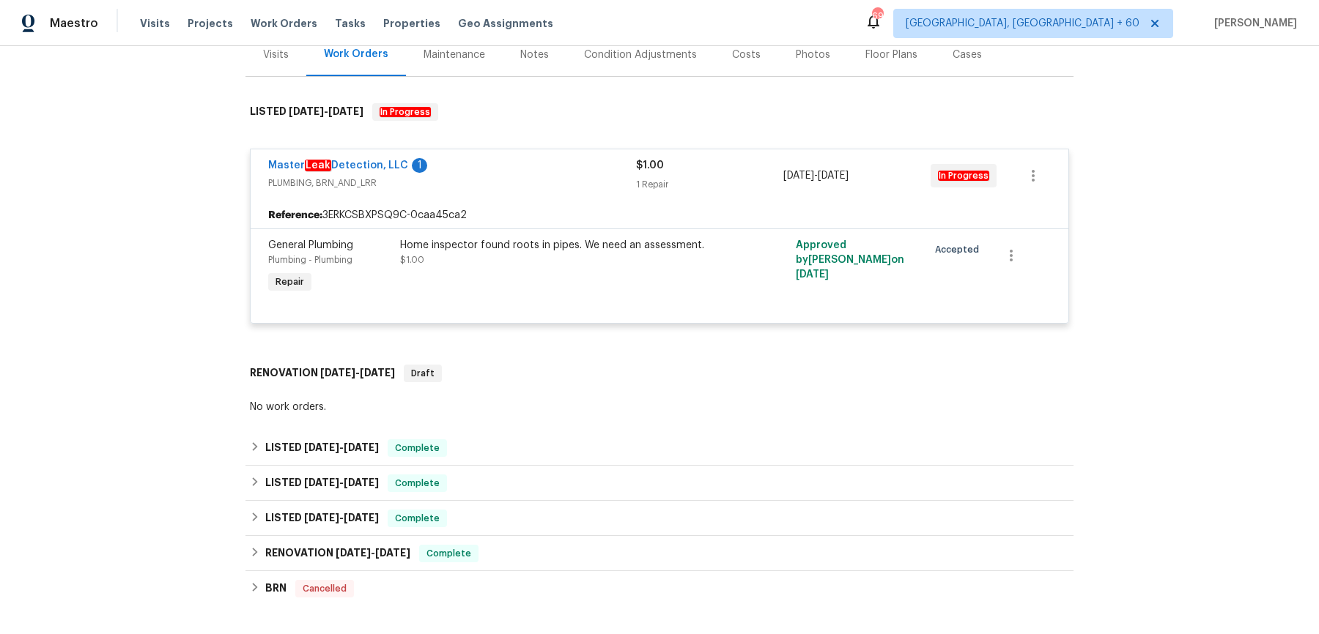
scroll to position [194, 0]
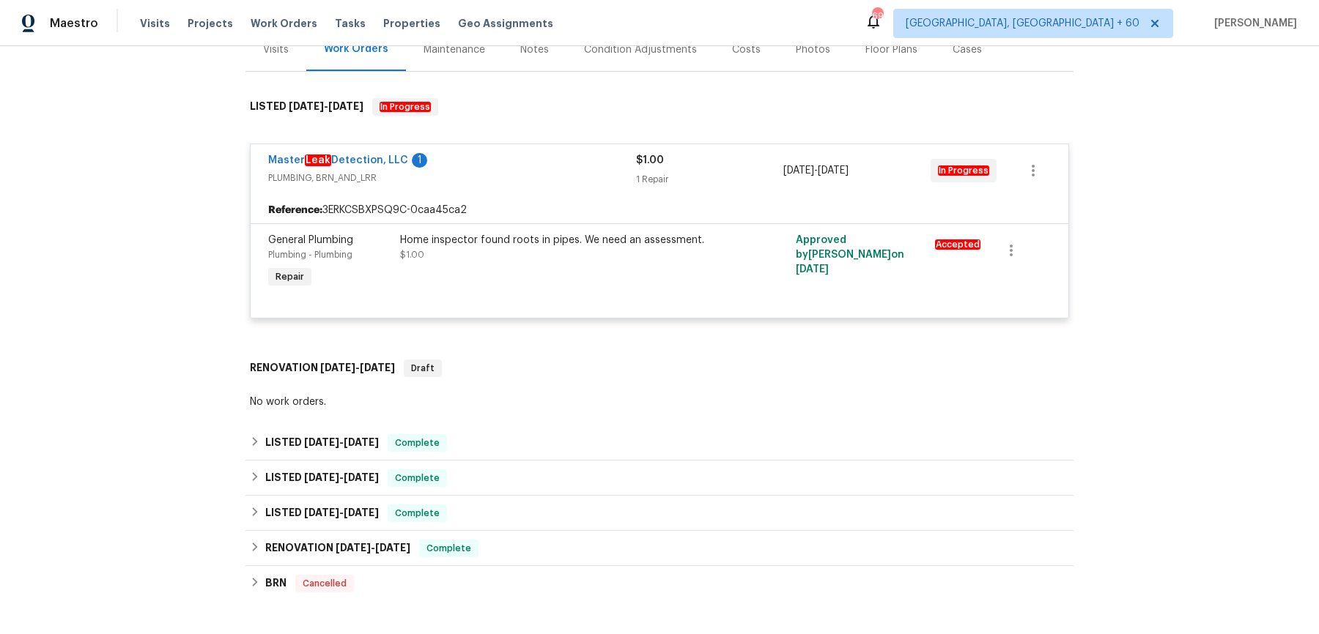
click at [480, 415] on div "Back to all projects [STREET_ADDRESS] 3 Beds | 2 1/2 Baths | Total: 2273 ft² | …" at bounding box center [659, 304] width 828 height 868
click at [486, 437] on div "LISTED [DATE] - [DATE] Complete" at bounding box center [659, 443] width 819 height 18
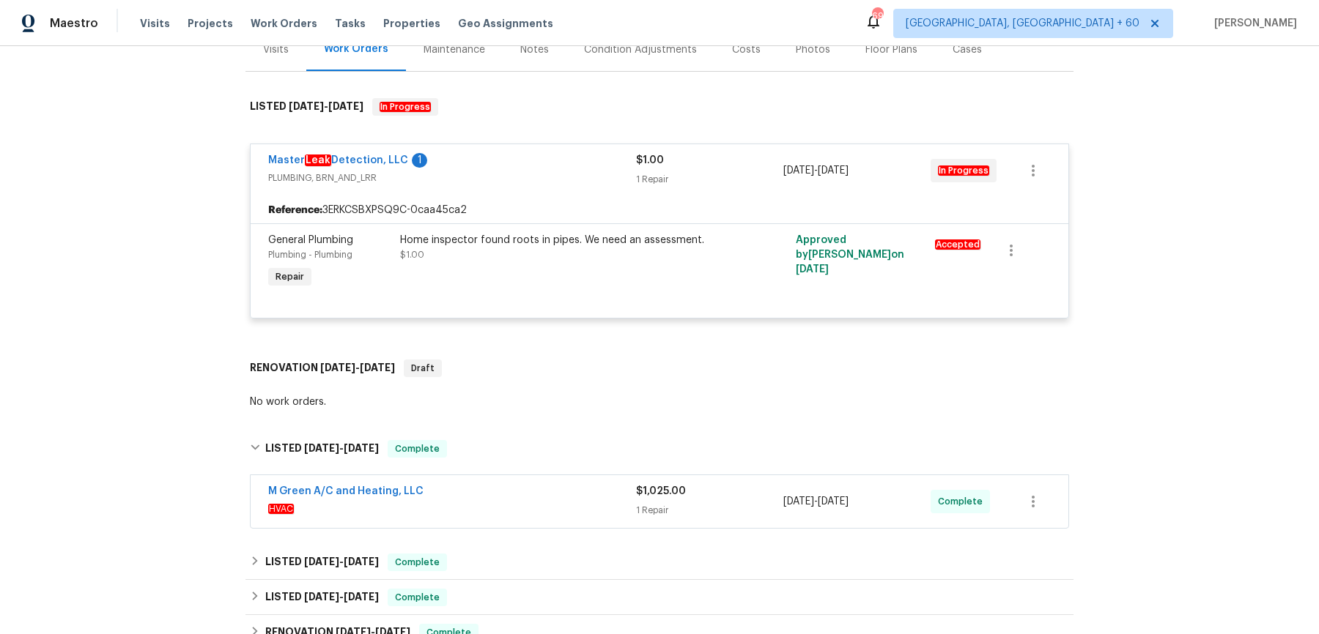
click at [524, 498] on div "M Green A/C and Heating, LLC" at bounding box center [452, 493] width 368 height 18
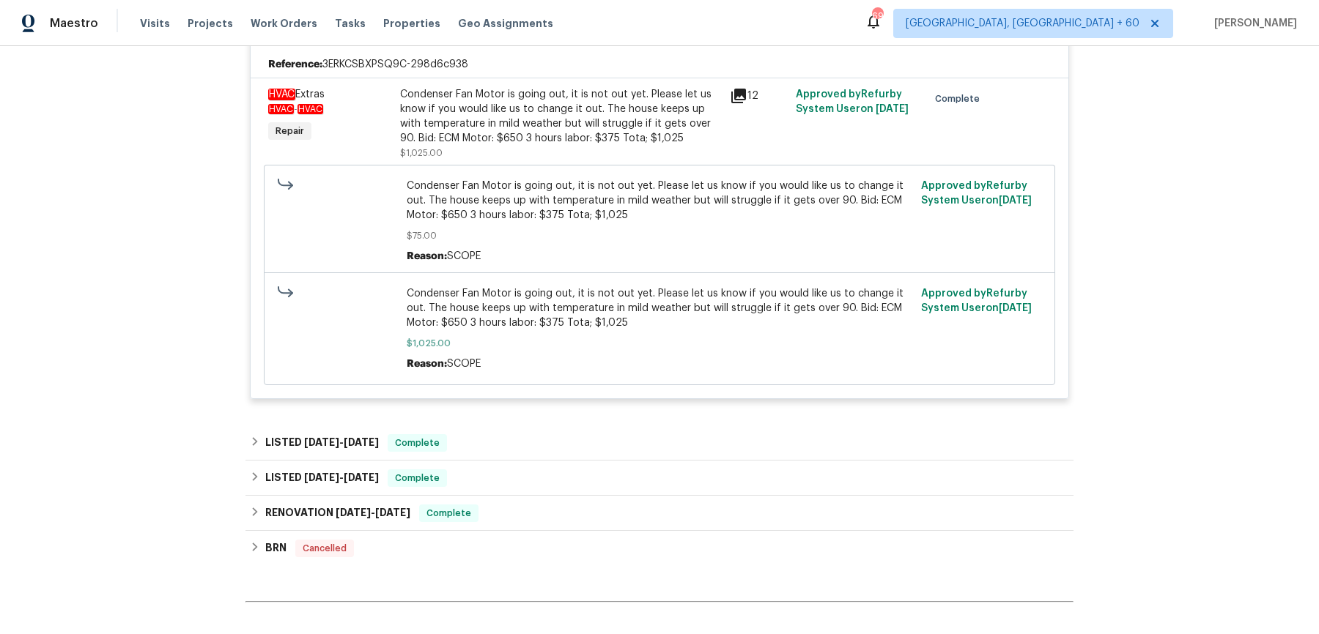
scroll to position [803, 0]
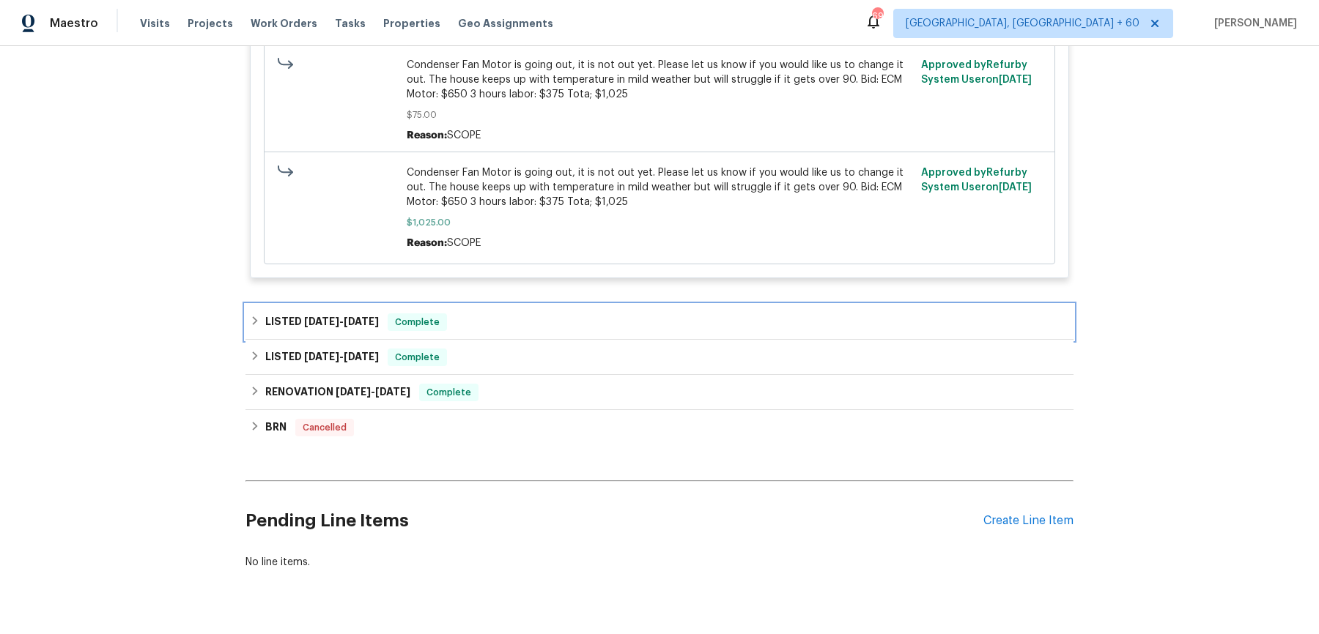
click at [520, 325] on div "LISTED [DATE] - [DATE] Complete" at bounding box center [659, 323] width 819 height 18
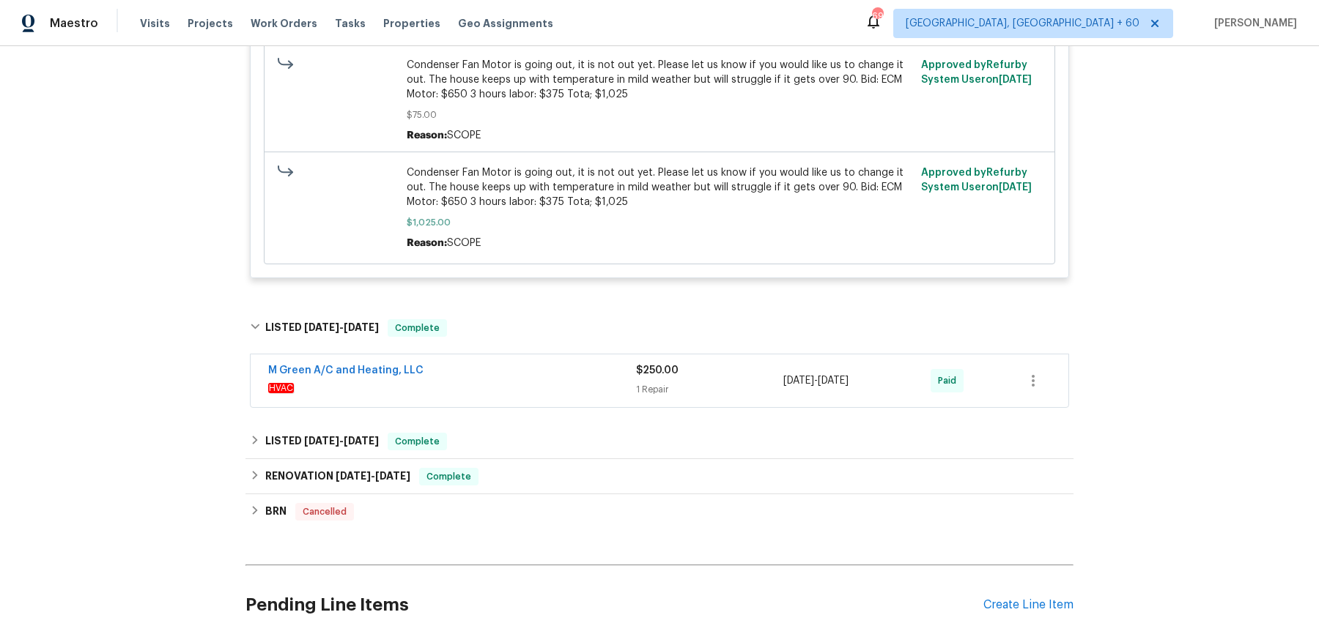
click at [518, 367] on div "M Green A/C and Heating, LLC" at bounding box center [452, 372] width 368 height 18
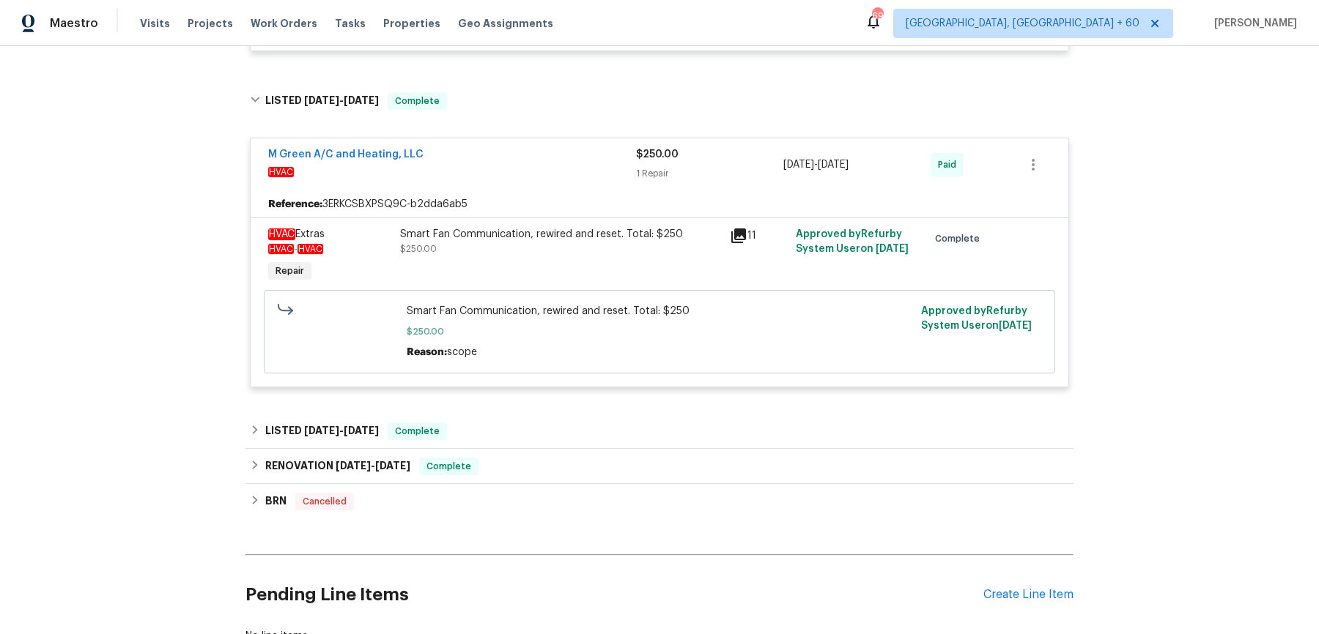
scroll to position [1030, 0]
click at [490, 444] on div "LISTED [DATE] - [DATE] Complete" at bounding box center [659, 431] width 828 height 35
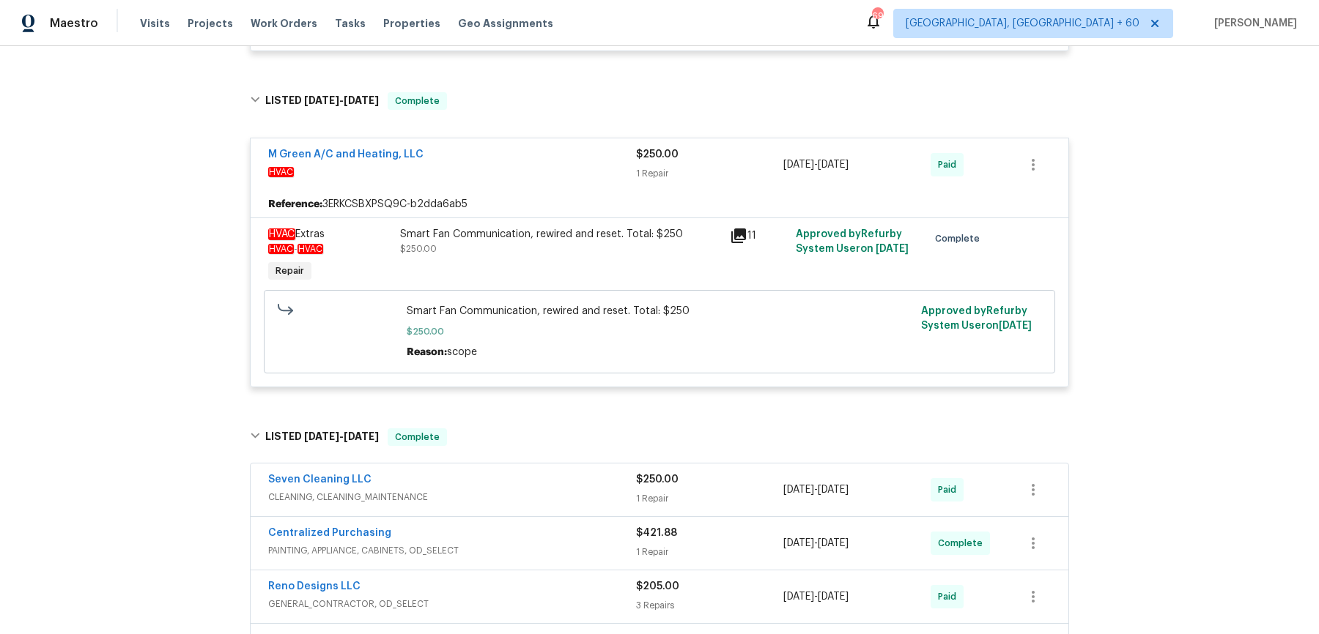
click at [511, 476] on div "Seven Cleaning LLC" at bounding box center [452, 482] width 368 height 18
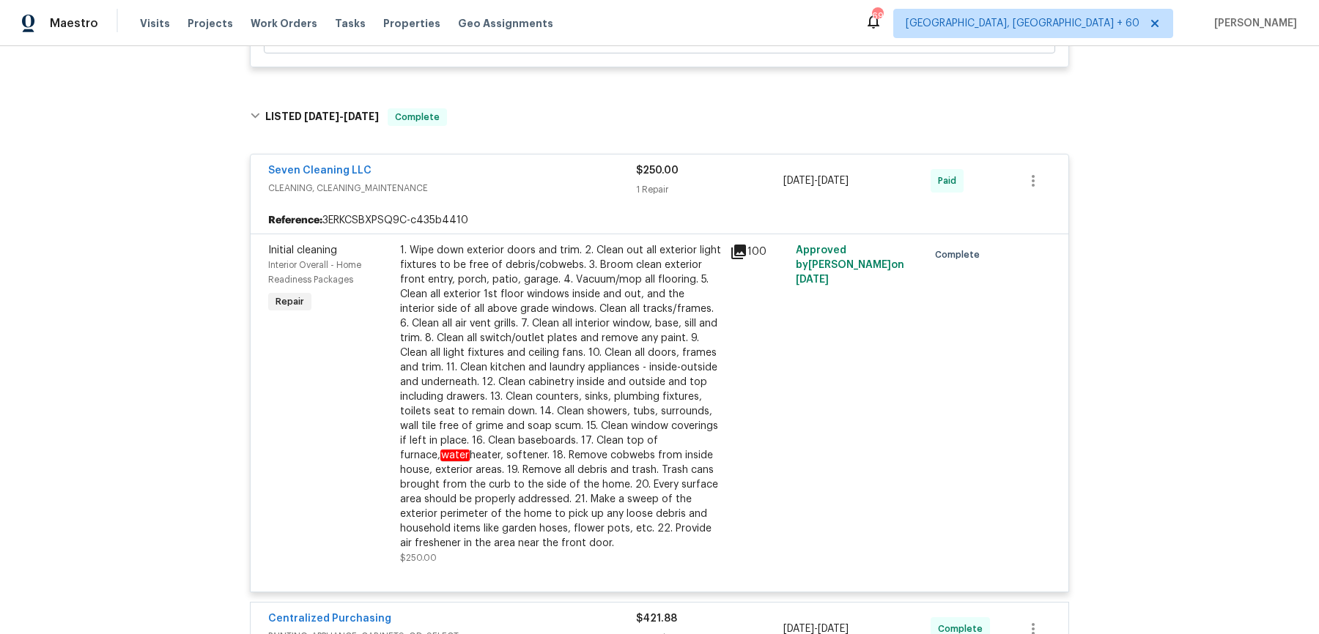
scroll to position [1849, 0]
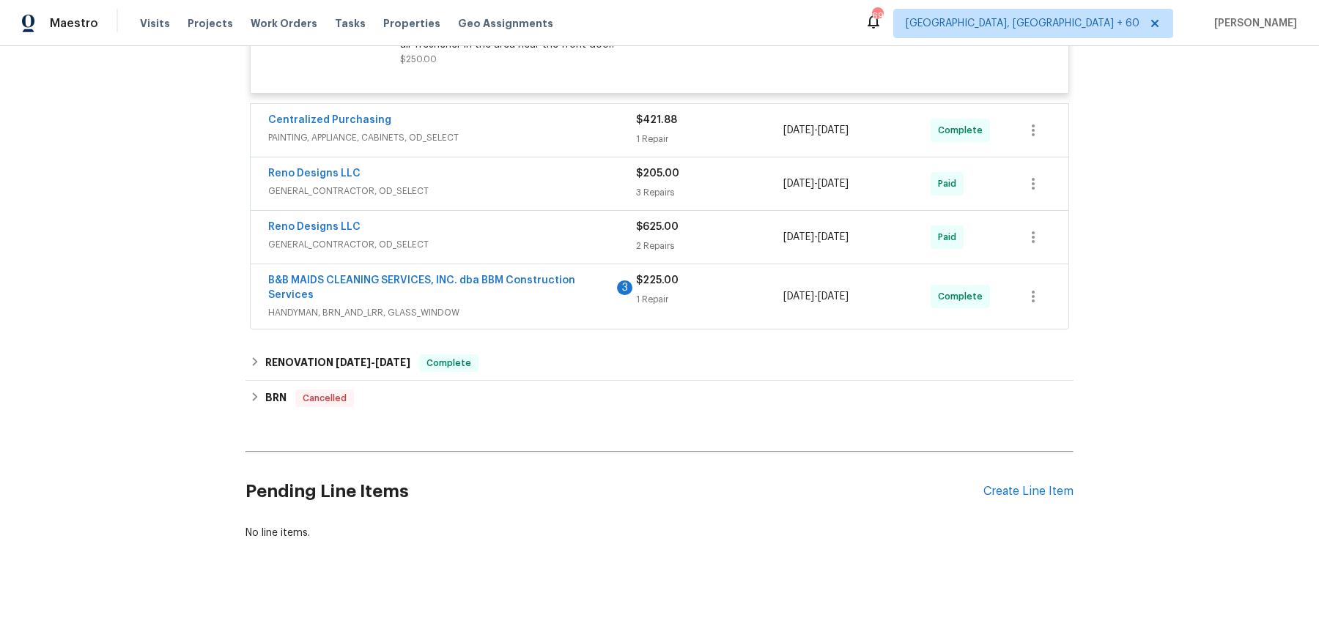
click at [582, 126] on div "Centralized Purchasing" at bounding box center [452, 122] width 368 height 18
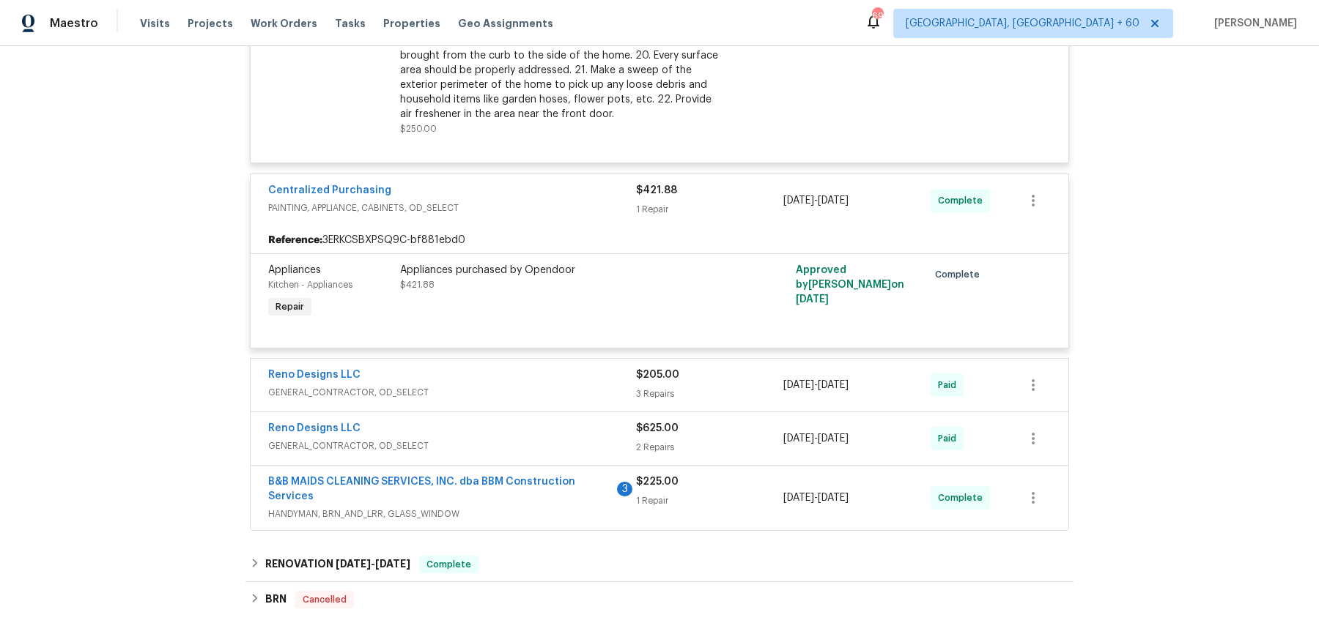
scroll to position [1982, 0]
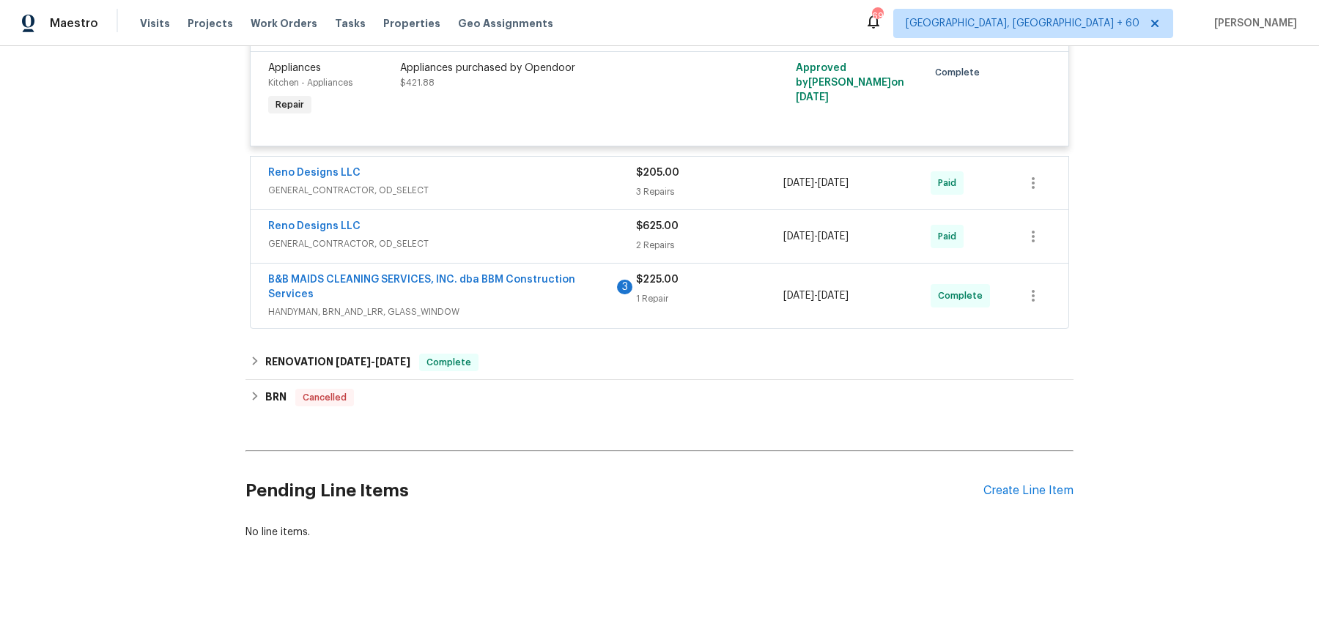
click at [613, 210] on div "Reno Designs LLC GENERAL_CONTRACTOR, OD_SELECT $625.00 2 Repairs [DATE] - [DATE…" at bounding box center [660, 236] width 818 height 53
click at [613, 183] on span "GENERAL_CONTRACTOR, OD_SELECT" at bounding box center [452, 190] width 368 height 15
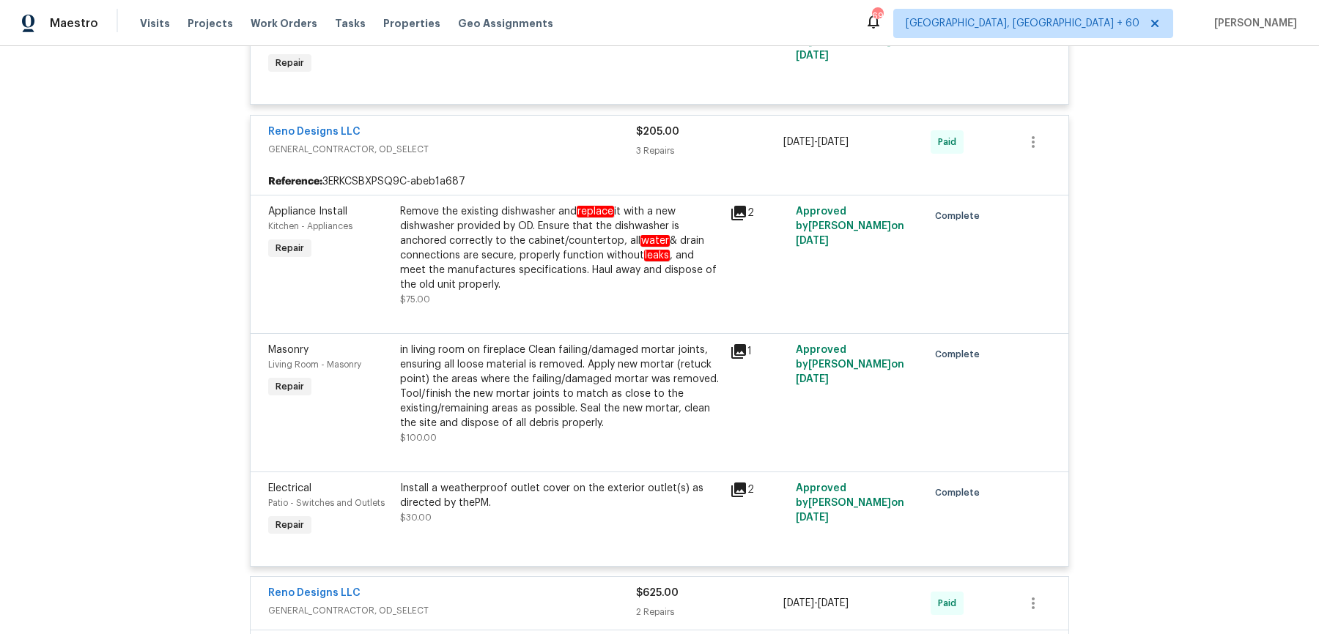
scroll to position [2391, 0]
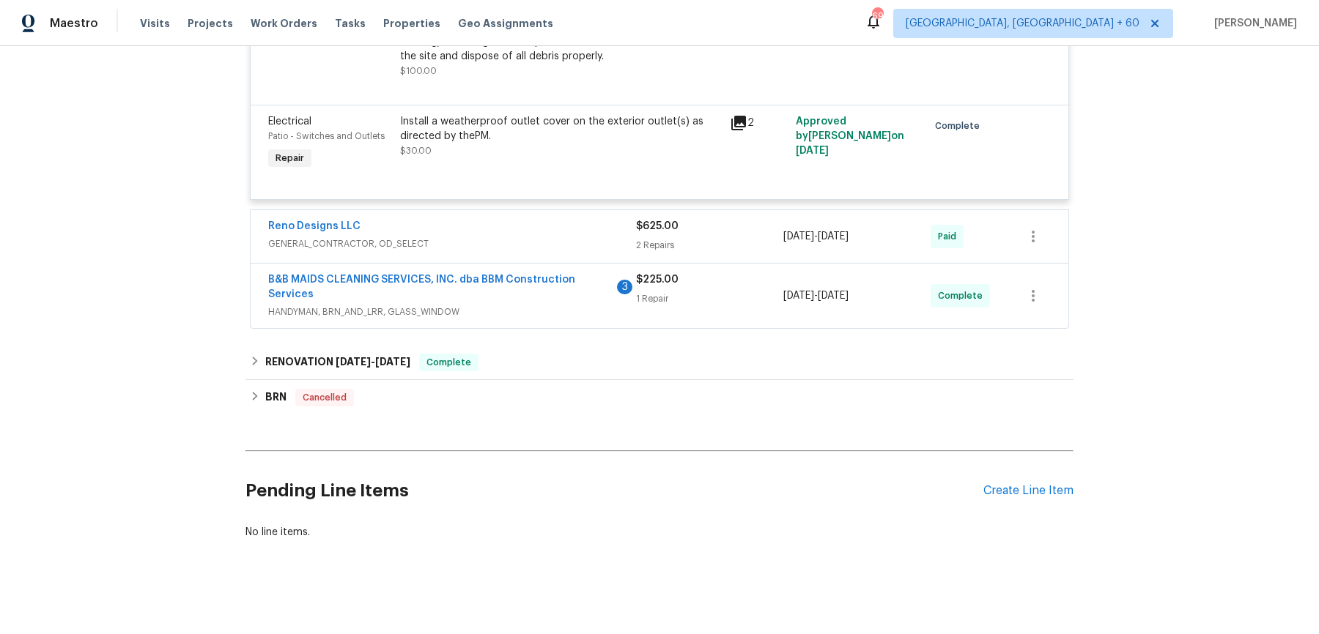
click at [604, 227] on div "Reno Designs LLC" at bounding box center [452, 228] width 368 height 18
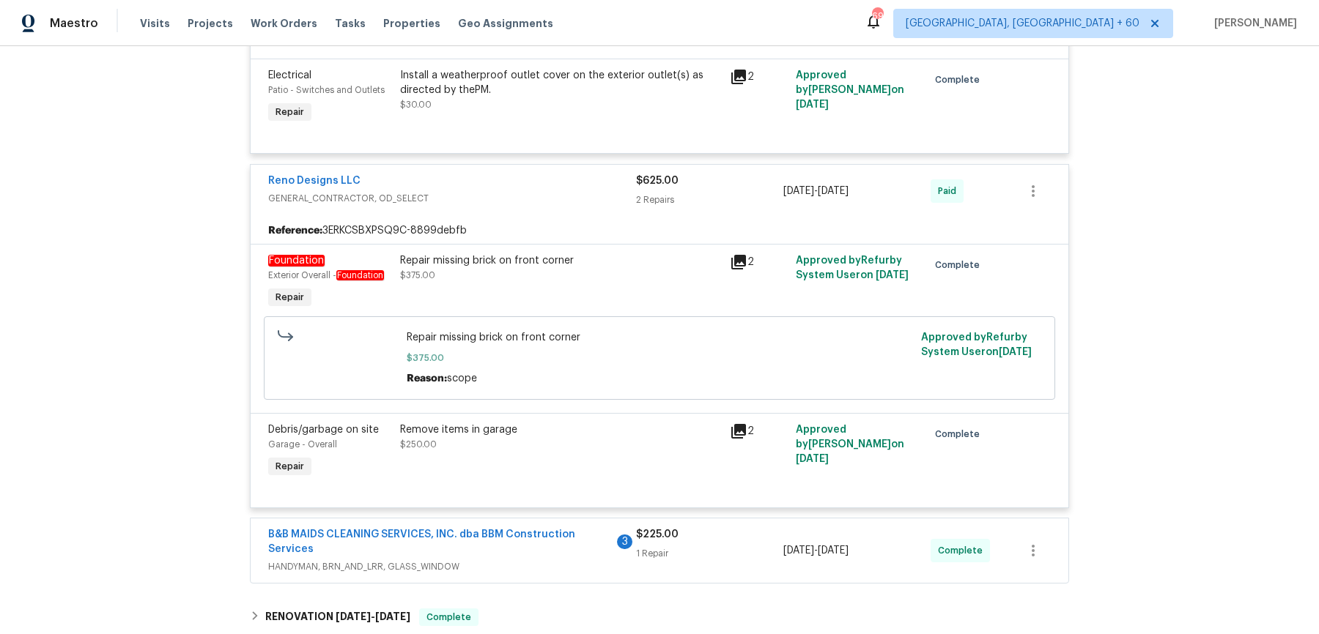
scroll to position [2692, 0]
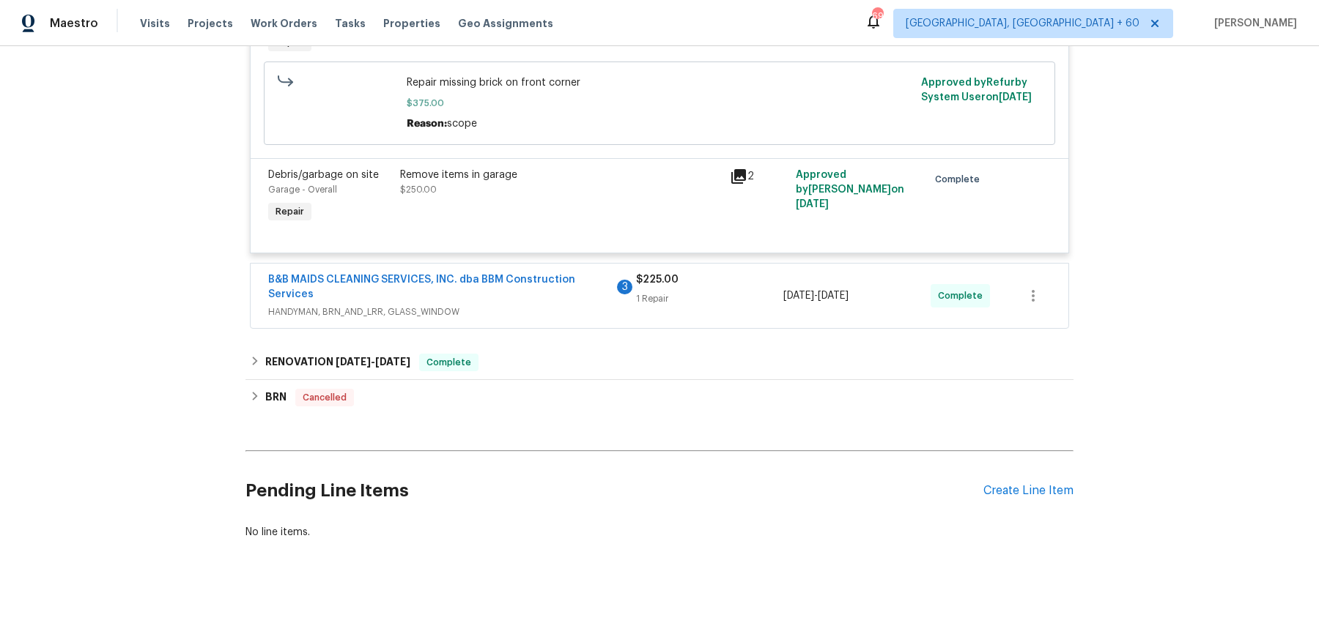
click at [616, 281] on div "B&B MAIDS CLEANING SERVICES, INC. dba BBM Construction Services 3" at bounding box center [452, 289] width 368 height 32
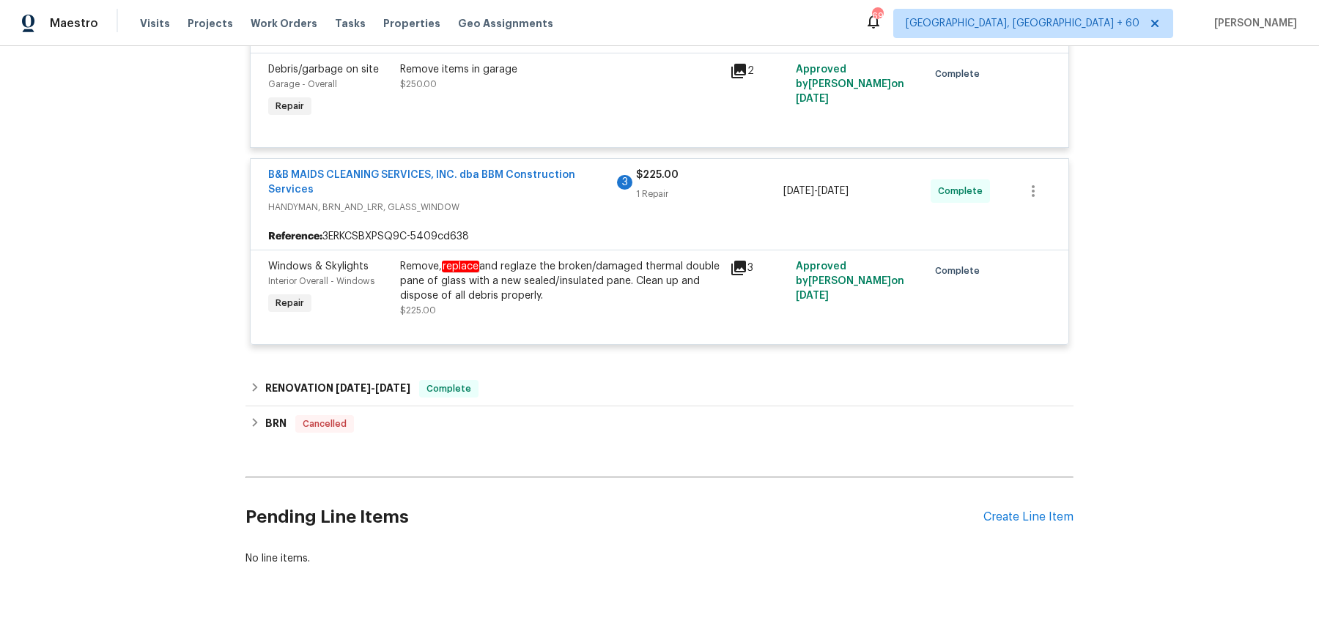
scroll to position [2824, 0]
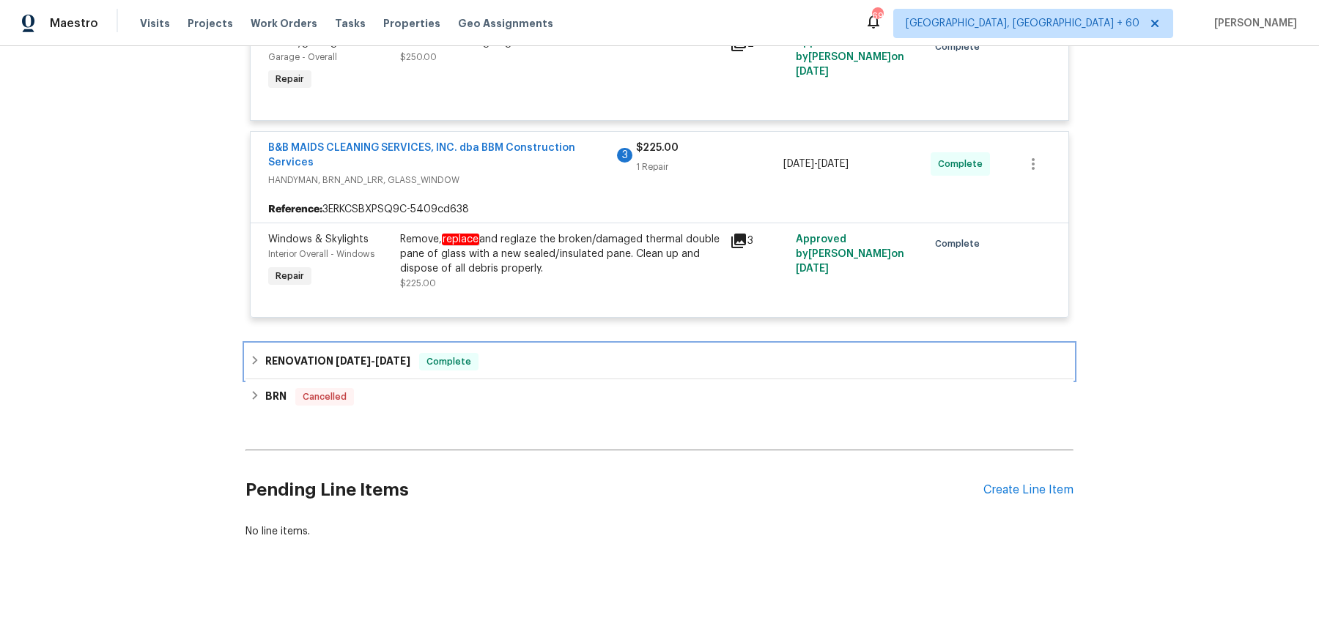
click at [583, 347] on div "RENOVATION [DATE] - [DATE] Complete" at bounding box center [659, 361] width 828 height 35
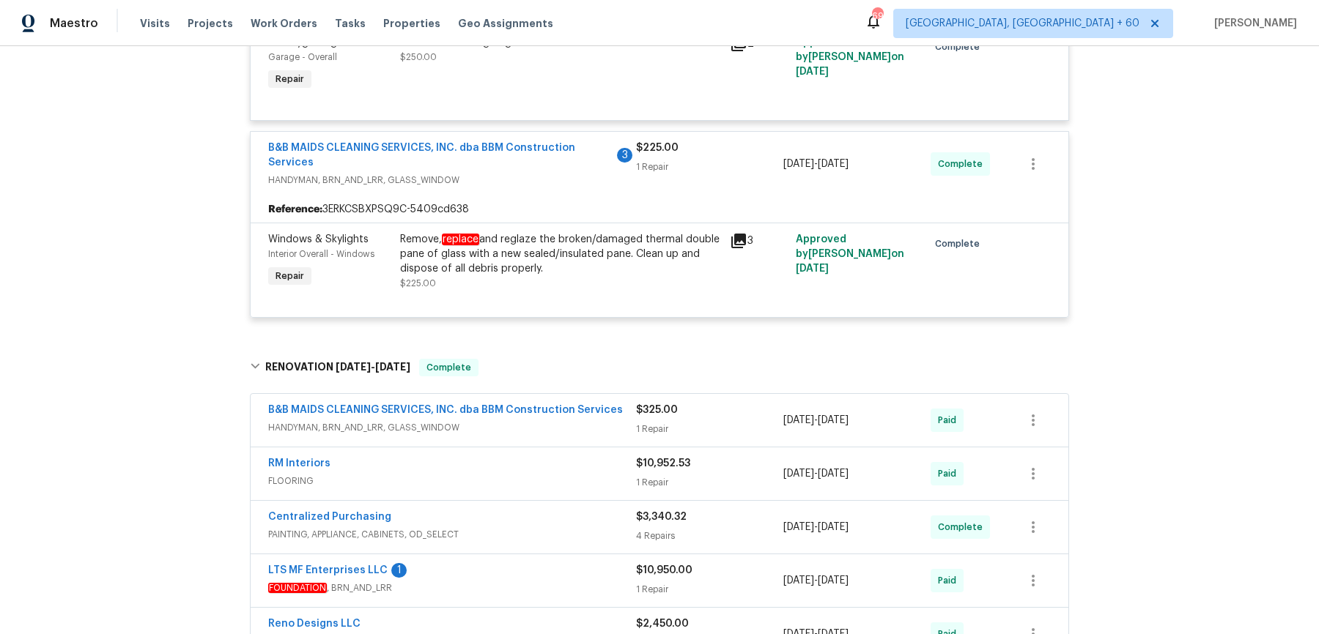
click at [572, 421] on span "HANDYMAN, BRN_AND_LRR, GLASS_WINDOW" at bounding box center [452, 428] width 368 height 15
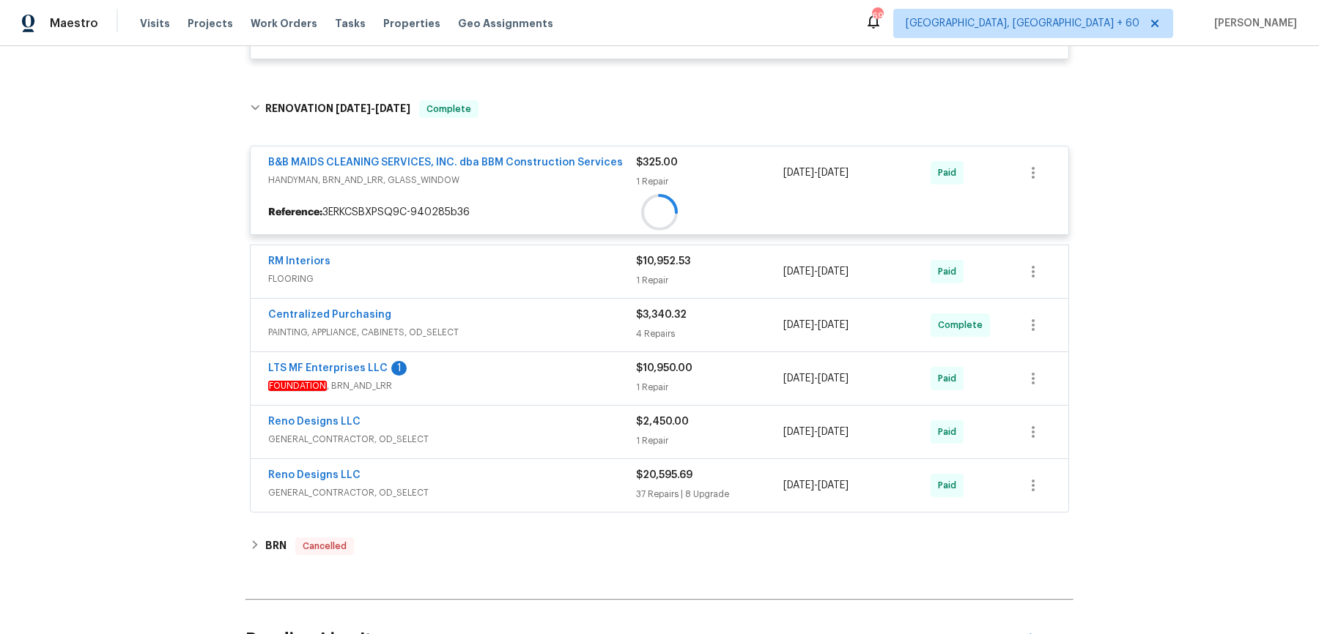
scroll to position [3127, 0]
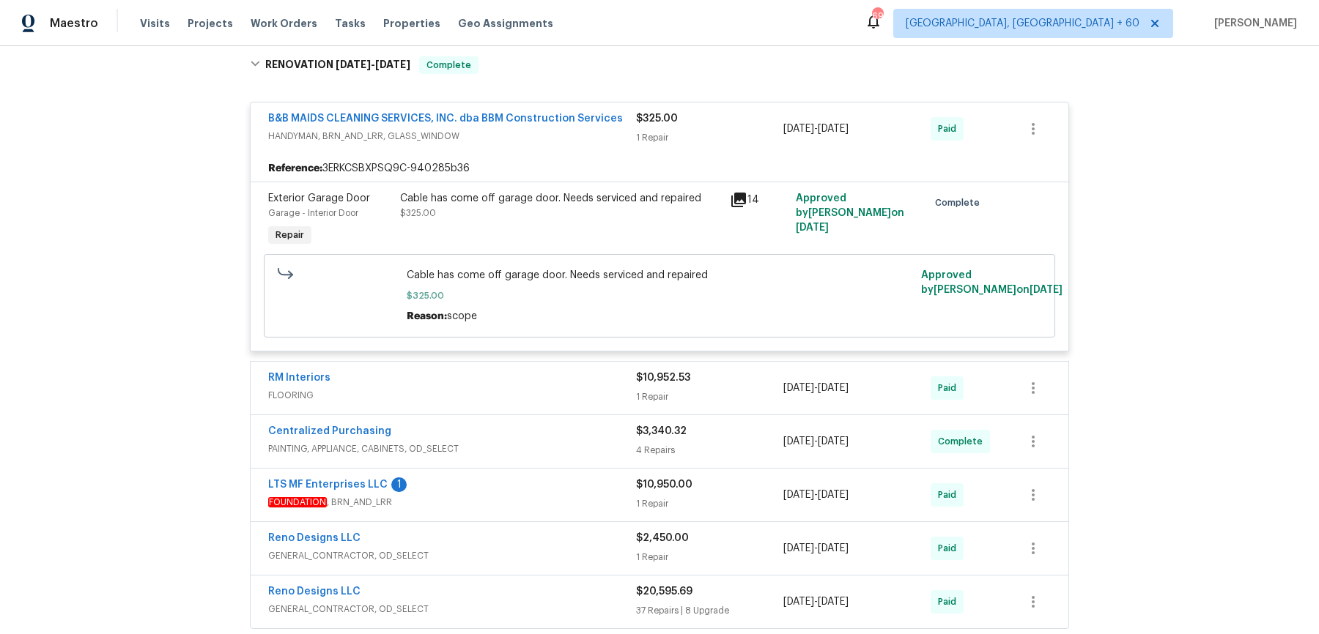
click at [591, 388] on span "FLOORING" at bounding box center [452, 395] width 368 height 15
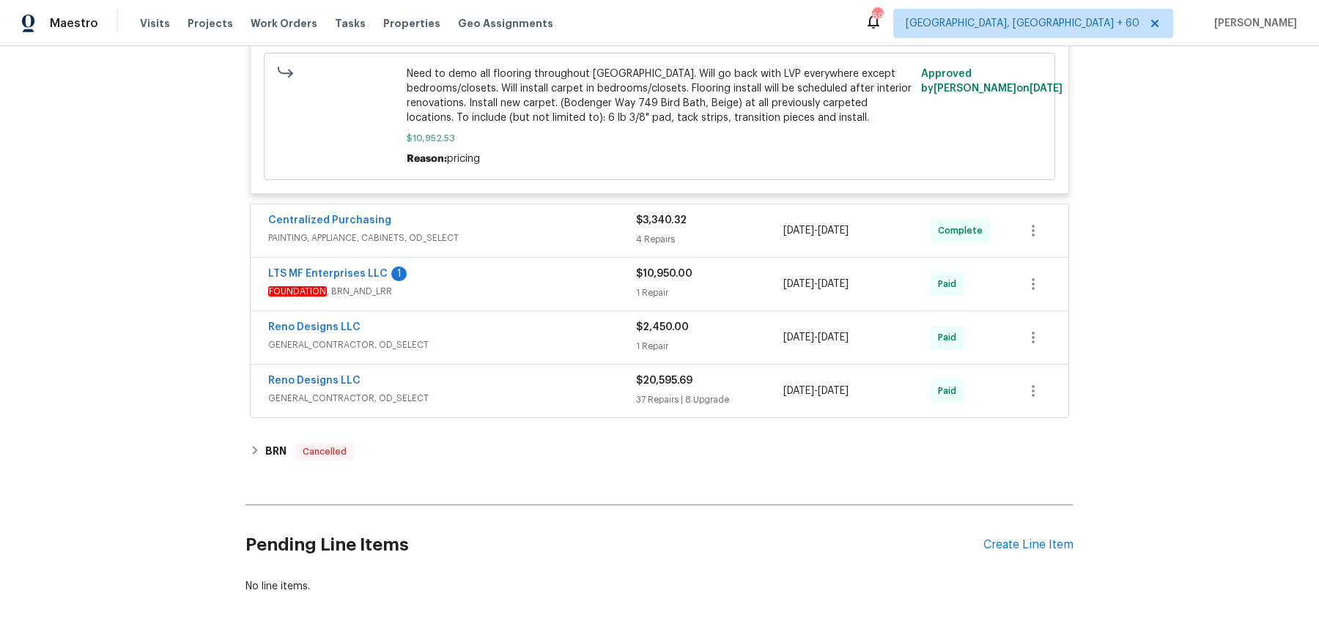
scroll to position [3684, 0]
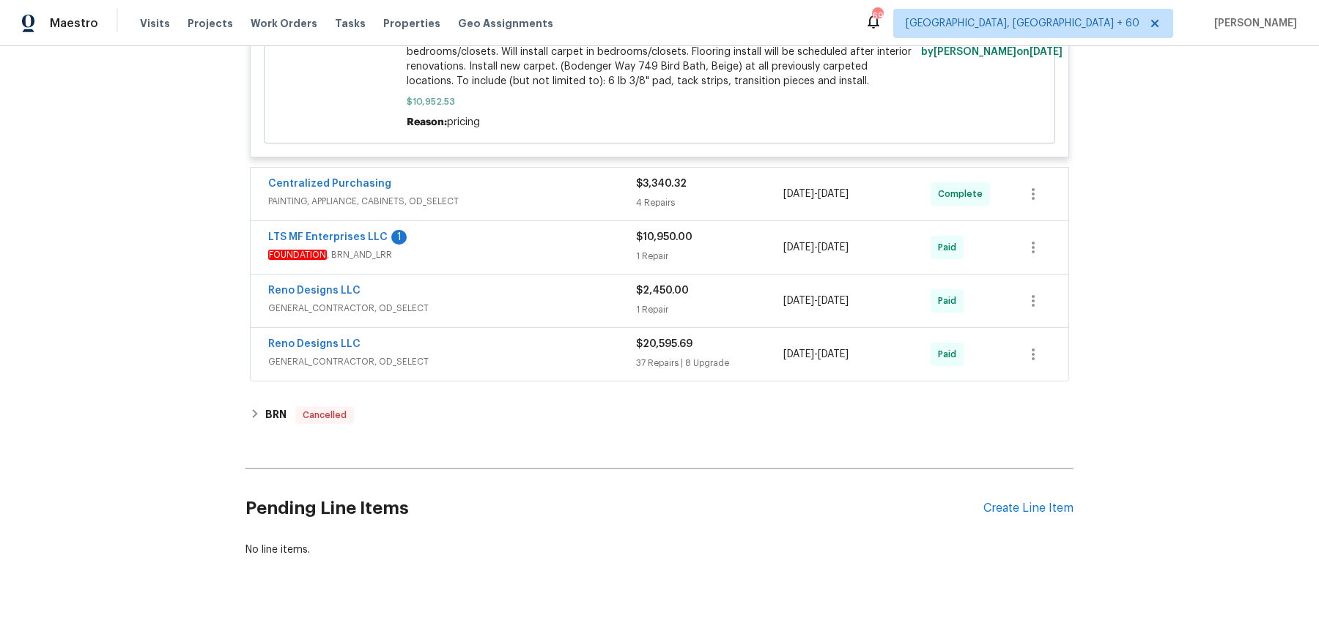
click at [594, 192] on div "Centralized Purchasing PAINTING, APPLIANCE, CABINETS, OD_SELECT $3,340.32 4 Rep…" at bounding box center [660, 194] width 818 height 53
click at [598, 194] on span "PAINTING, APPLIANCE, CABINETS, OD_SELECT" at bounding box center [452, 201] width 368 height 15
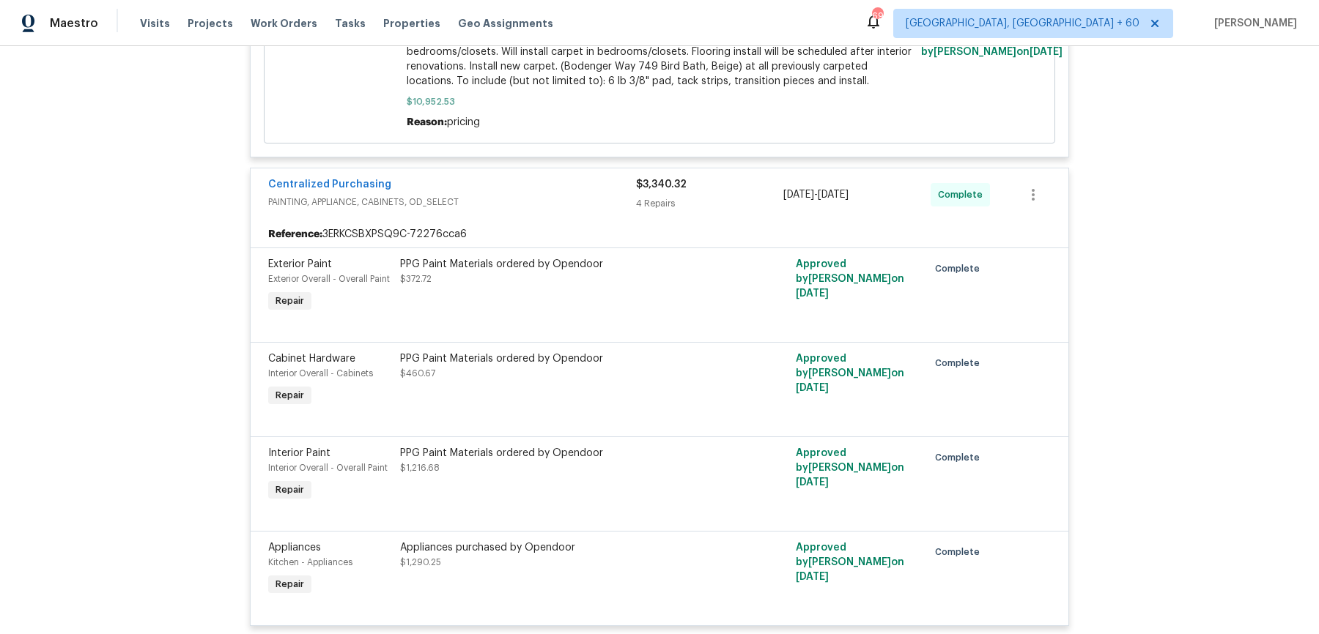
scroll to position [4100, 0]
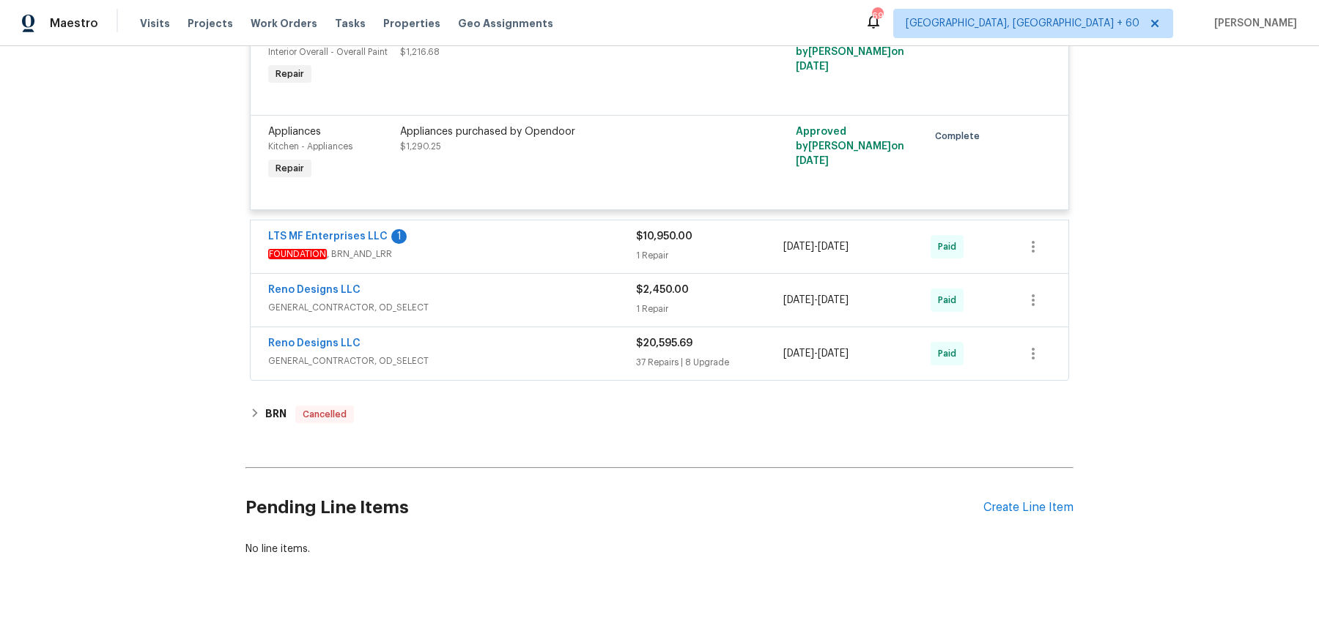
click at [585, 229] on div "LTS MF Enterprises LLC 1" at bounding box center [452, 238] width 368 height 18
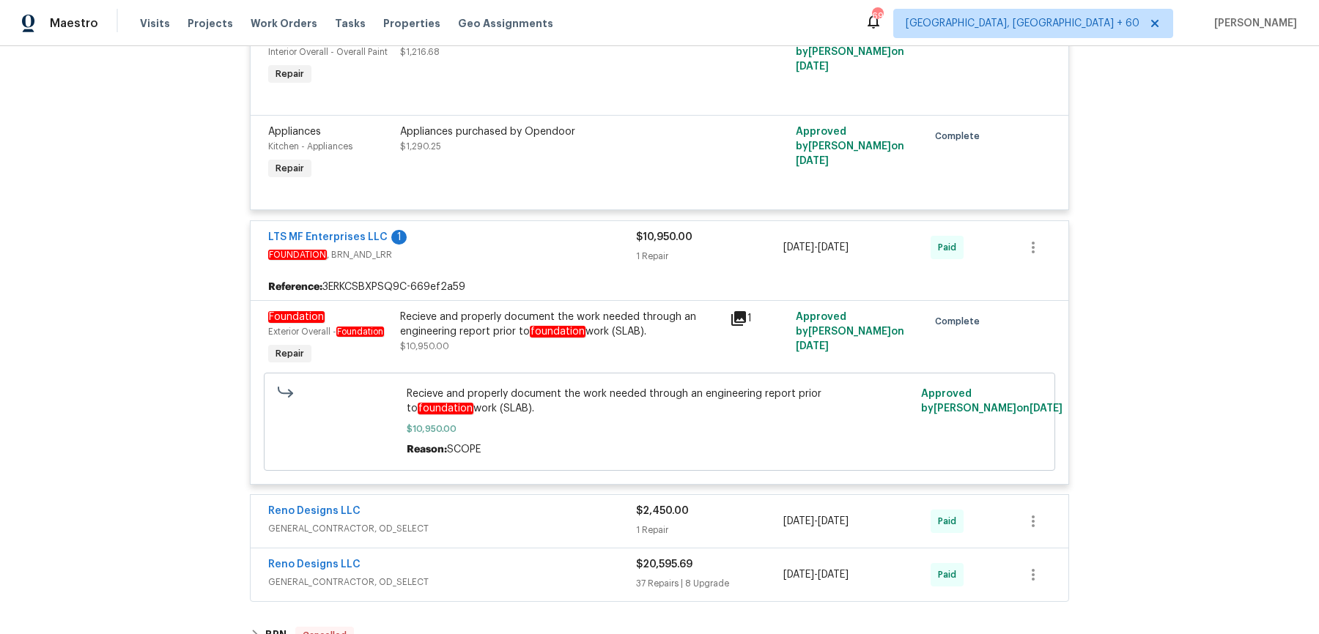
scroll to position [4321, 0]
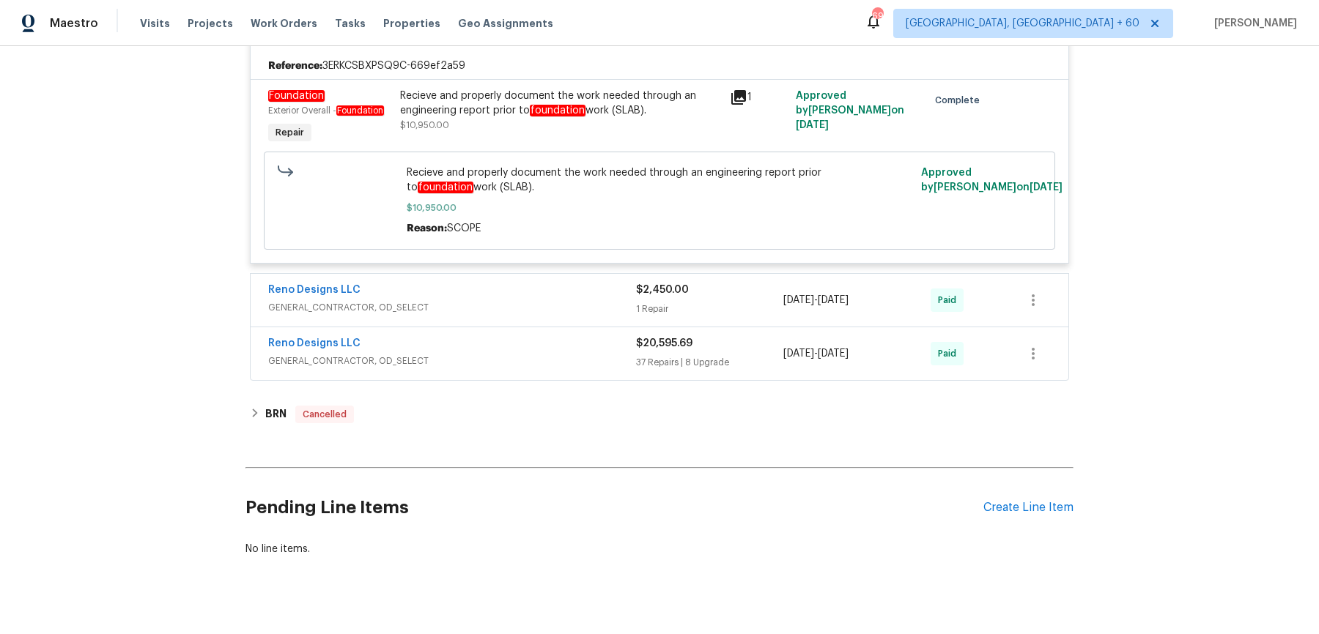
click at [587, 283] on div "Reno Designs LLC" at bounding box center [452, 292] width 368 height 18
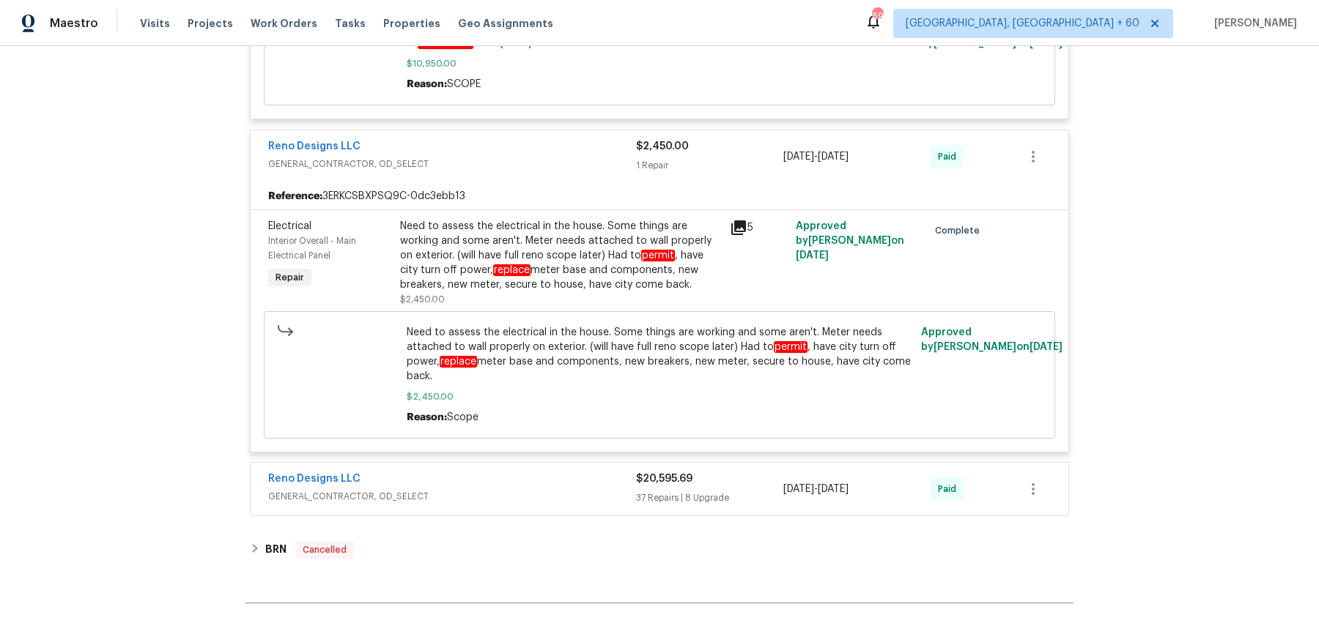
scroll to position [4510, 0]
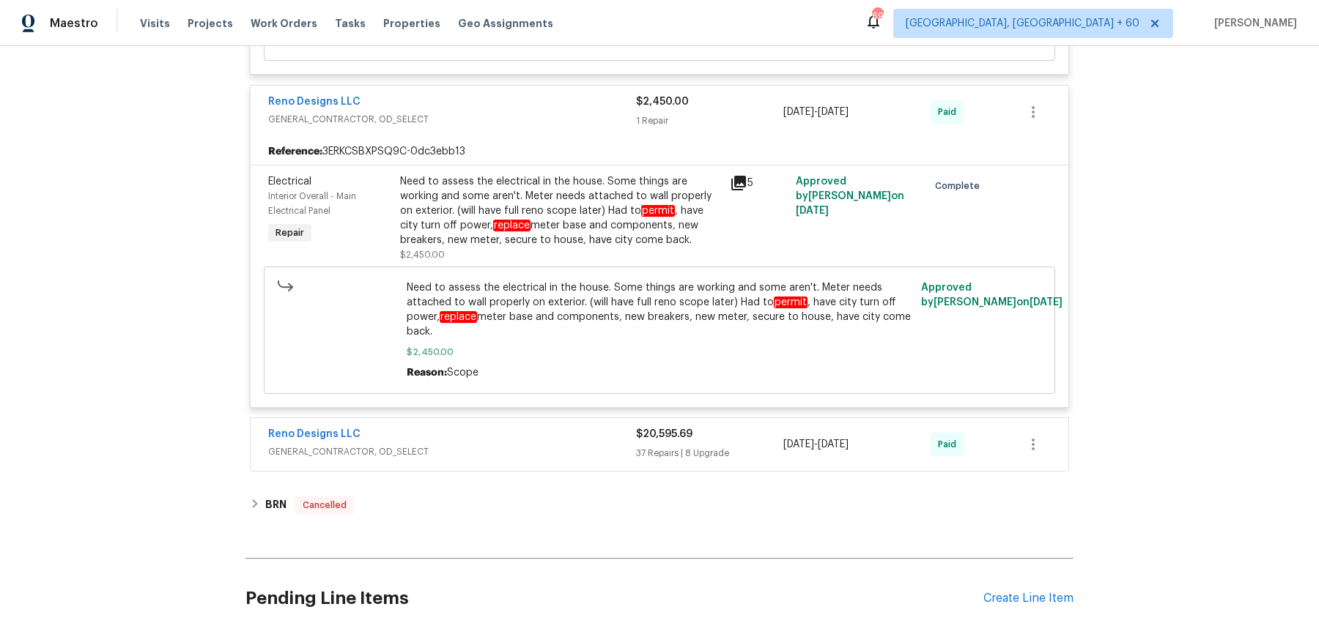
click at [593, 445] on span "GENERAL_CONTRACTOR, OD_SELECT" at bounding box center [452, 452] width 368 height 15
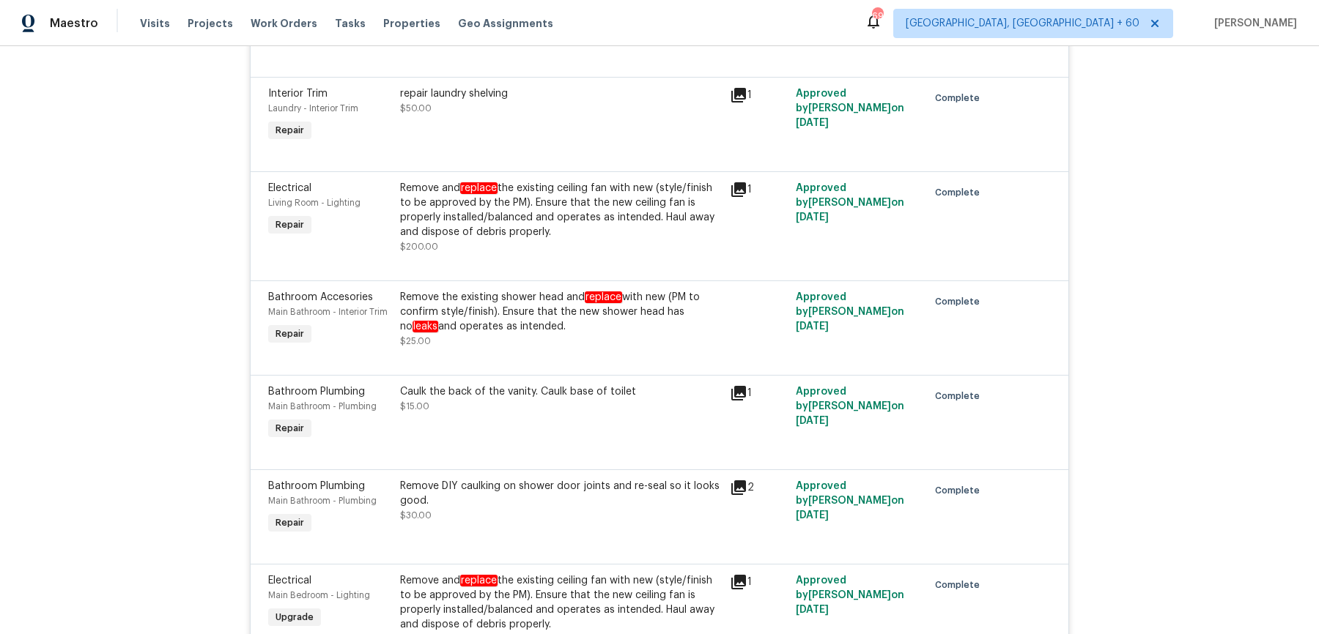
scroll to position [9859, 0]
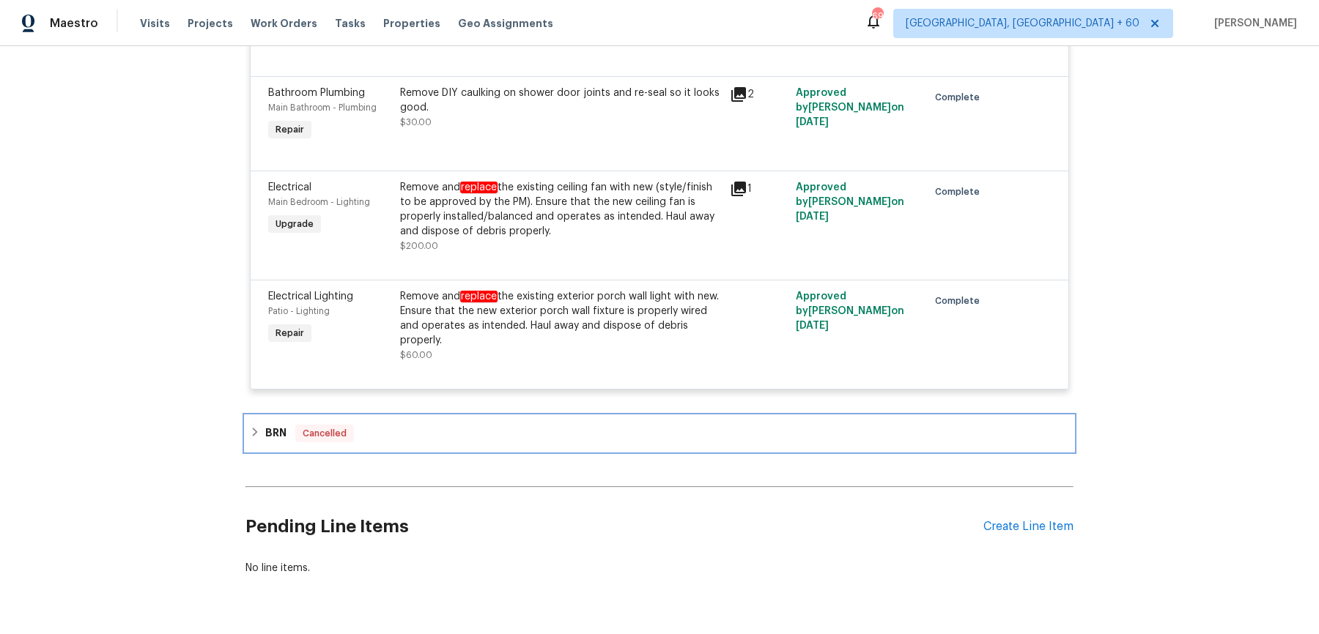
click at [585, 425] on div "BRN Cancelled" at bounding box center [659, 434] width 819 height 18
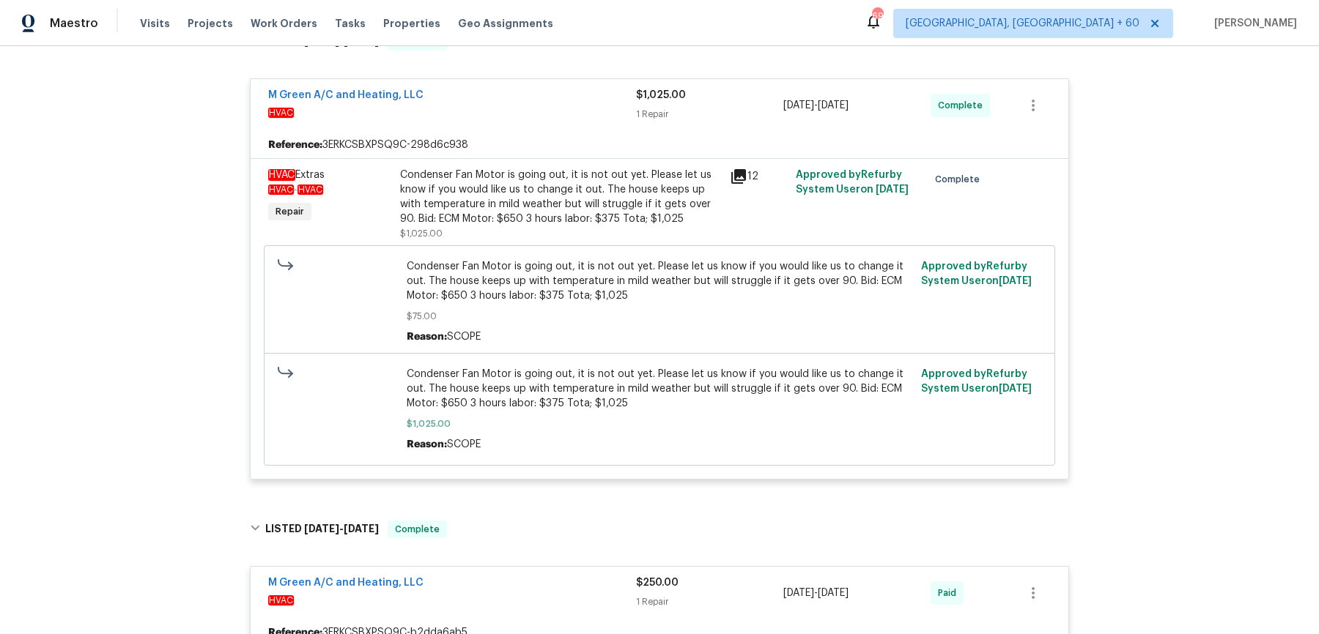
scroll to position [603, 0]
click at [568, 169] on div "Condenser Fan Motor is going out, it is not out yet. Please let us know if you …" at bounding box center [560, 195] width 321 height 59
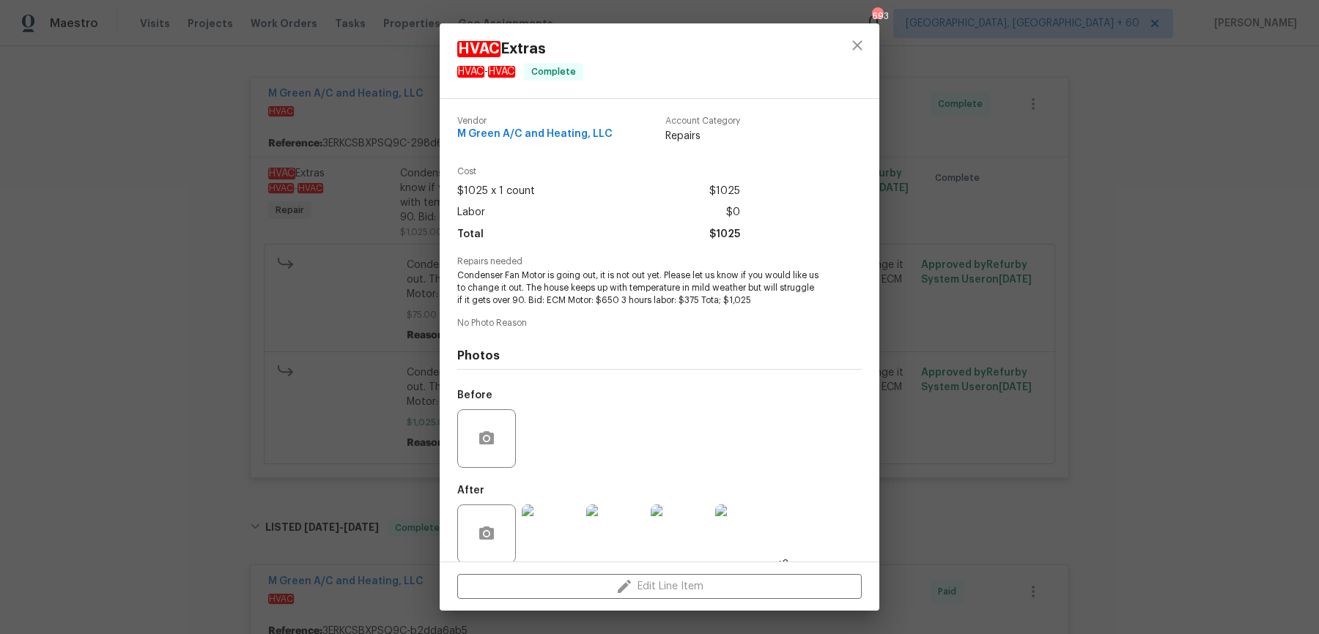
click at [995, 212] on div "HVAC Extras HVAC - HVAC Complete Vendor M Green A/C and Heating, LLC Account Ca…" at bounding box center [659, 317] width 1319 height 634
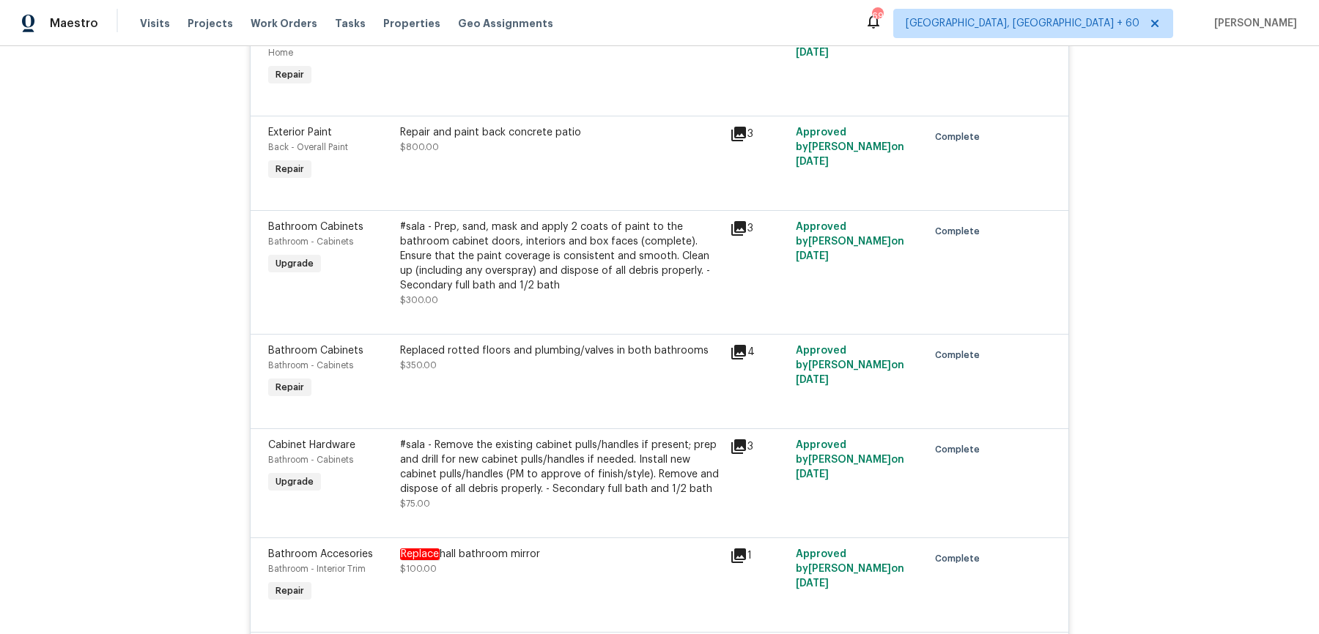
scroll to position [5306, 0]
